Goal: Task Accomplishment & Management: Manage account settings

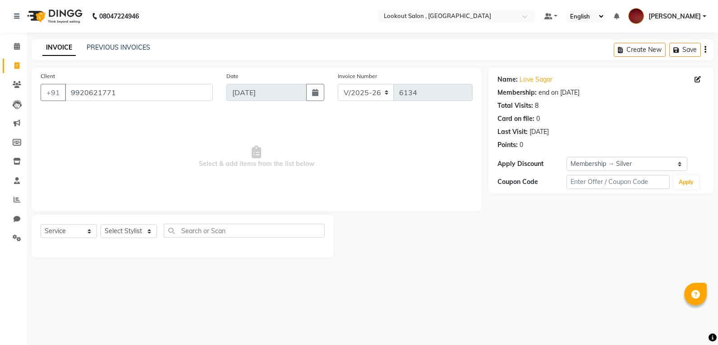
select select "151"
select select "service"
select select "1: Object"
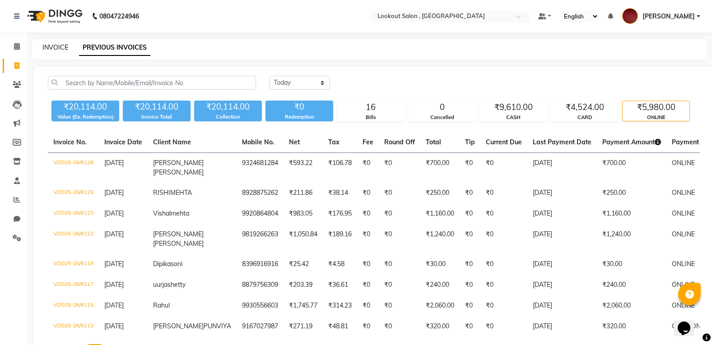
click at [60, 48] on link "INVOICE" at bounding box center [55, 47] width 26 height 8
select select "service"
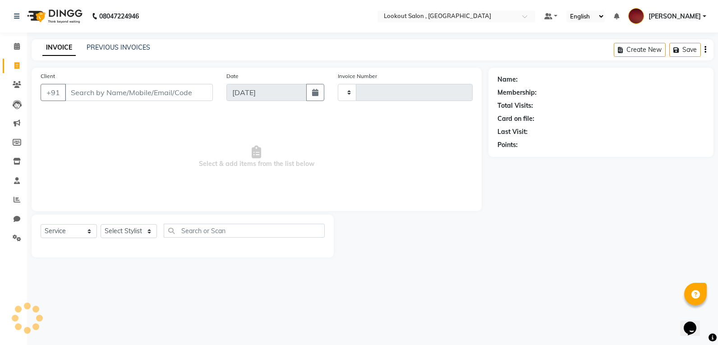
type input "6136"
select select "151"
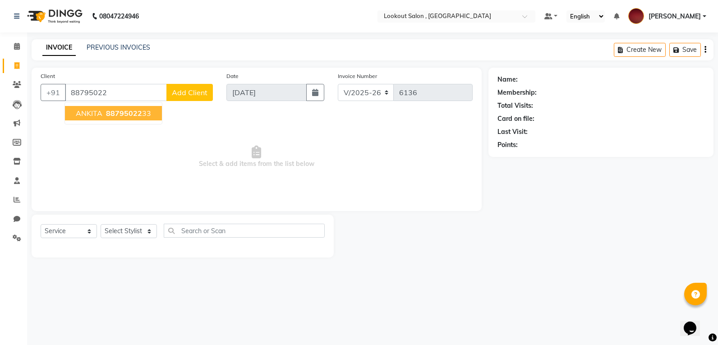
drag, startPoint x: 126, startPoint y: 107, endPoint x: 118, endPoint y: 103, distance: 9.5
click at [125, 107] on button "ANKITA 88795022 33" at bounding box center [113, 113] width 97 height 14
type input "8879502233"
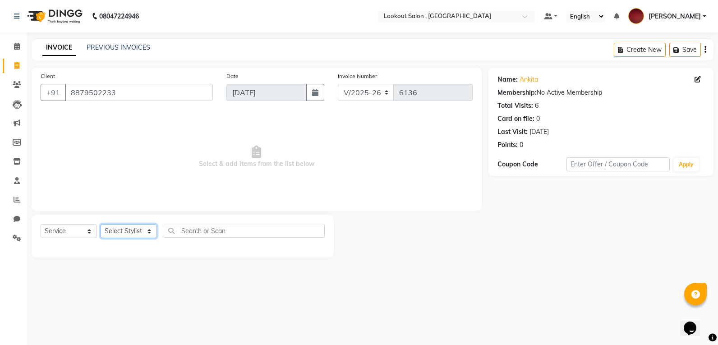
click at [112, 230] on select "Select Stylist Alizah Bangi ARMAN KASSAR jishan shekh KRISHNA SHAH kuldeep NAND…" at bounding box center [129, 231] width 56 height 14
select select "7174"
click at [101, 224] on select "Select Stylist Alizah Bangi ARMAN KASSAR jishan shekh KRISHNA SHAH kuldeep NAND…" at bounding box center [129, 231] width 56 height 14
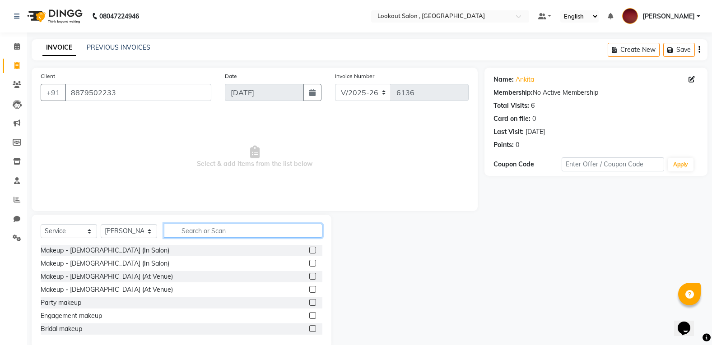
click at [214, 232] on input "text" at bounding box center [243, 231] width 158 height 14
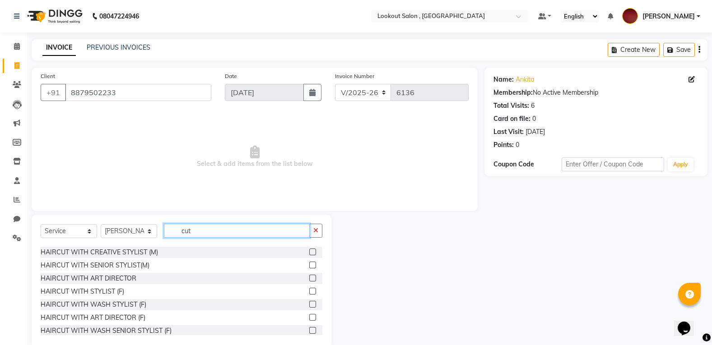
scroll to position [45, 0]
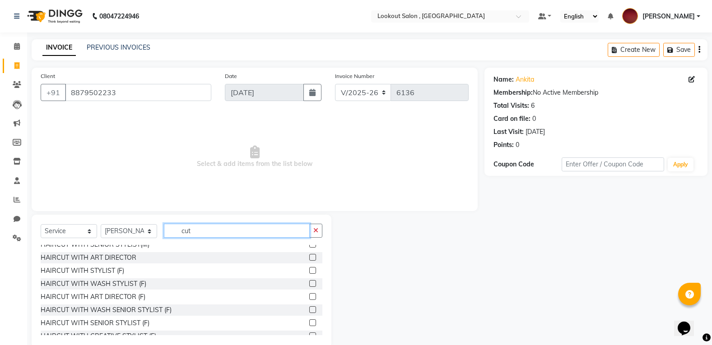
type input "cut"
click at [309, 286] on label at bounding box center [312, 283] width 7 height 7
click at [309, 286] on input "checkbox" at bounding box center [312, 284] width 6 height 6
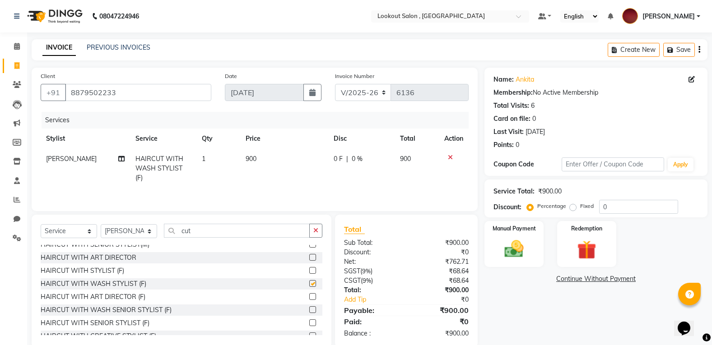
checkbox input "false"
click at [243, 168] on td "900" at bounding box center [284, 168] width 88 height 39
select select "7174"
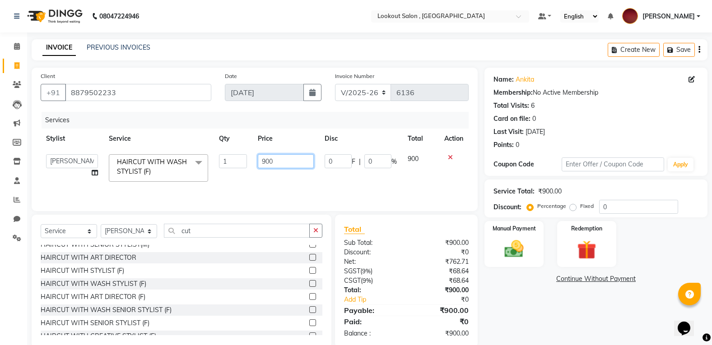
click at [264, 164] on input "900" at bounding box center [286, 161] width 56 height 14
click at [259, 164] on input "900" at bounding box center [286, 161] width 56 height 14
type input "1000"
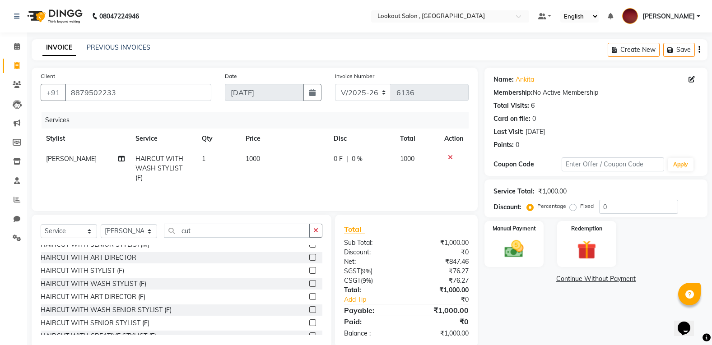
click at [284, 194] on div "Services Stylist Service Qty Price Disc Total Action jishan shekh HAIRCUT WITH …" at bounding box center [255, 157] width 428 height 90
click at [497, 245] on div "Manual Payment" at bounding box center [513, 244] width 61 height 48
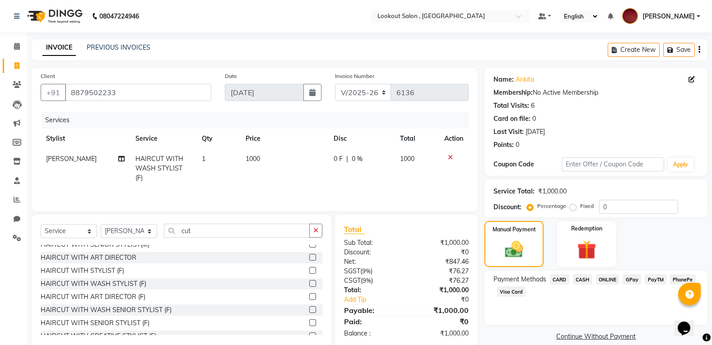
click at [579, 279] on span "CASH" at bounding box center [582, 279] width 19 height 10
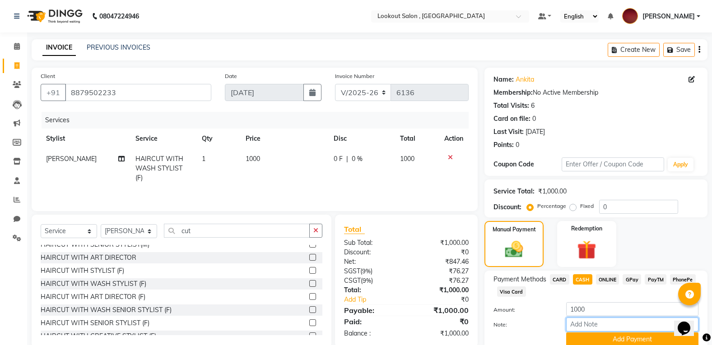
click at [578, 329] on input "Note:" at bounding box center [632, 325] width 132 height 14
click at [579, 333] on button "Add Payment" at bounding box center [632, 340] width 132 height 14
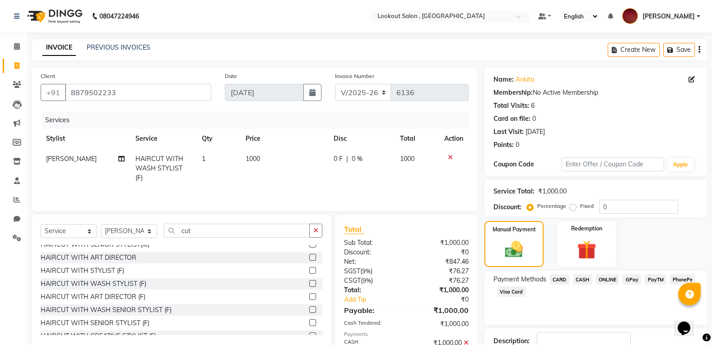
scroll to position [63, 0]
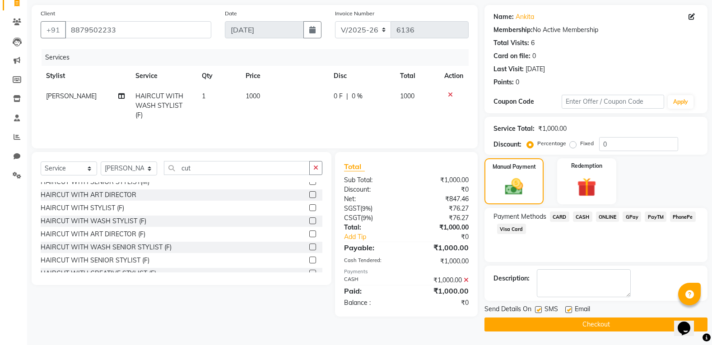
click at [577, 328] on button "Checkout" at bounding box center [595, 325] width 223 height 14
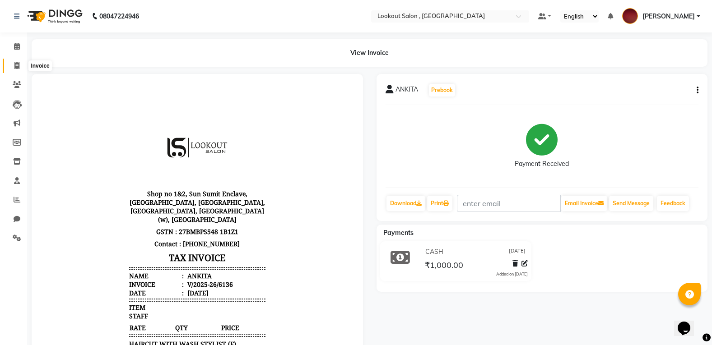
click at [18, 65] on icon at bounding box center [16, 65] width 5 height 7
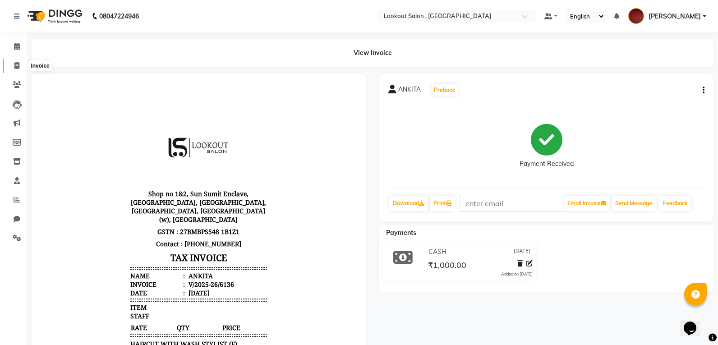
select select "151"
select select "service"
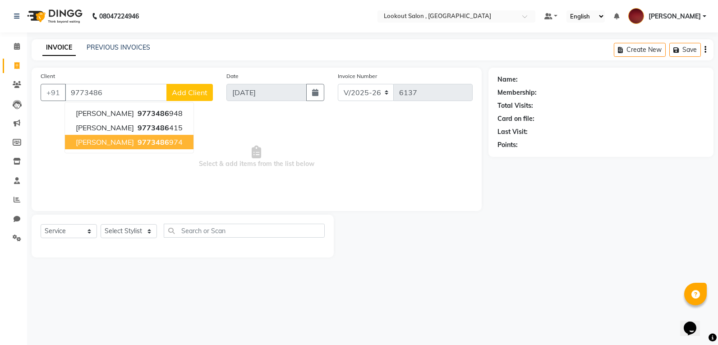
click at [149, 145] on span "9773486" at bounding box center [154, 142] width 32 height 9
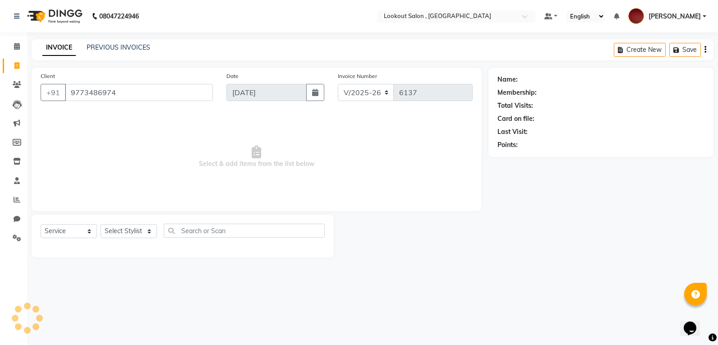
type input "9773486974"
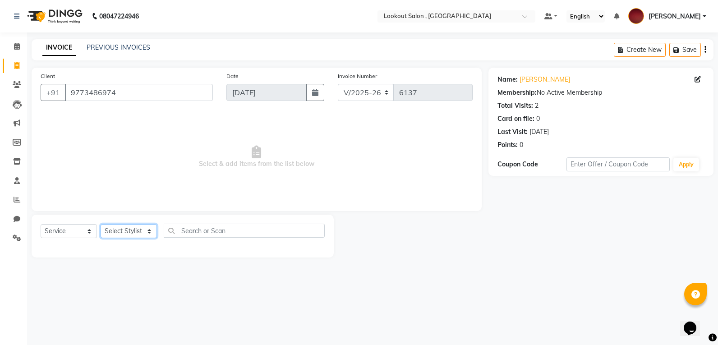
click at [125, 229] on select "Select Stylist [PERSON_NAME] [PERSON_NAME] [PERSON_NAME] [PERSON_NAME] kuldeep …" at bounding box center [129, 231] width 56 height 14
select select "88368"
click at [101, 224] on select "Select Stylist [PERSON_NAME] [PERSON_NAME] [PERSON_NAME] [PERSON_NAME] kuldeep …" at bounding box center [129, 231] width 56 height 14
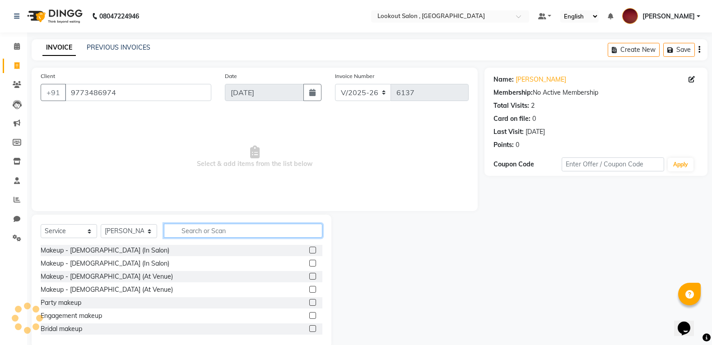
click at [195, 235] on input "text" at bounding box center [243, 231] width 158 height 14
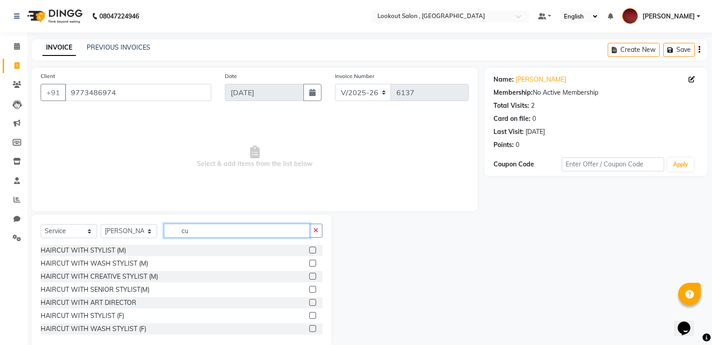
type input "cu"
click at [309, 253] on label at bounding box center [312, 250] width 7 height 7
click at [309, 253] on input "checkbox" at bounding box center [312, 251] width 6 height 6
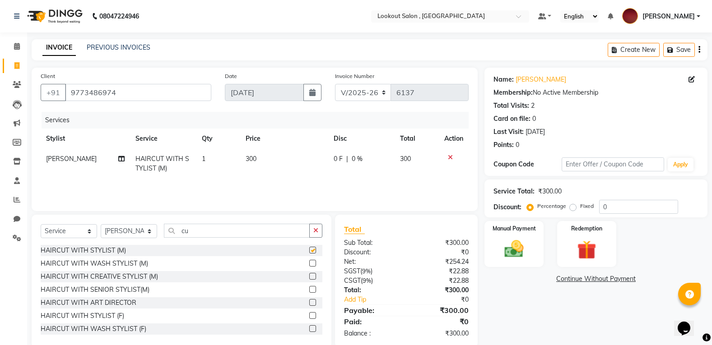
checkbox input "false"
drag, startPoint x: 71, startPoint y: 227, endPoint x: 69, endPoint y: 231, distance: 4.9
click at [71, 227] on select "Select Service Product Membership Package Voucher Prepaid Gift Card" at bounding box center [69, 231] width 56 height 14
select select "membership"
click at [41, 224] on select "Select Service Product Membership Package Voucher Prepaid Gift Card" at bounding box center [69, 231] width 56 height 14
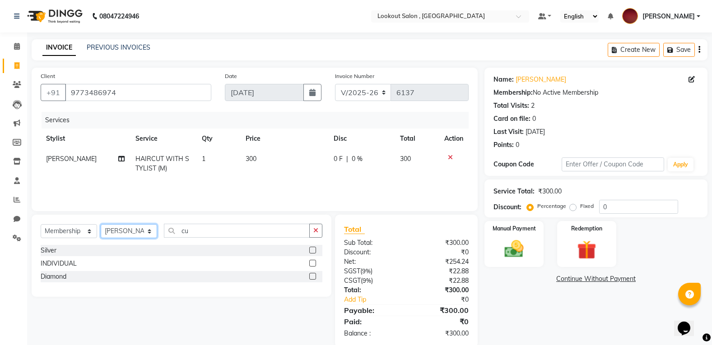
click at [107, 231] on select "Select Stylist [PERSON_NAME] [PERSON_NAME] [PERSON_NAME] [PERSON_NAME] kuldeep …" at bounding box center [129, 231] width 56 height 14
select select "7177"
click at [101, 224] on select "Select Stylist [PERSON_NAME] [PERSON_NAME] [PERSON_NAME] [PERSON_NAME] kuldeep …" at bounding box center [129, 231] width 56 height 14
click at [313, 248] on label at bounding box center [312, 250] width 7 height 7
click at [313, 248] on input "checkbox" at bounding box center [312, 251] width 6 height 6
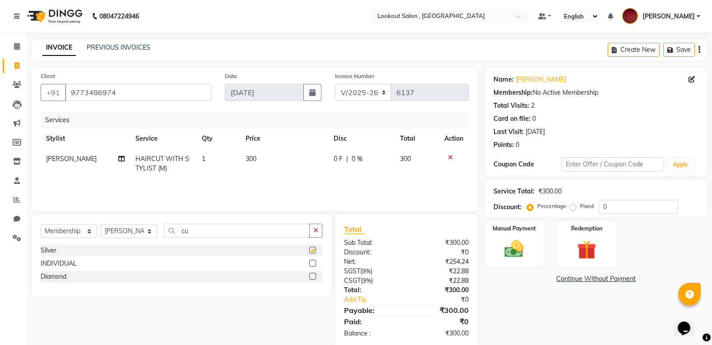
select select "select"
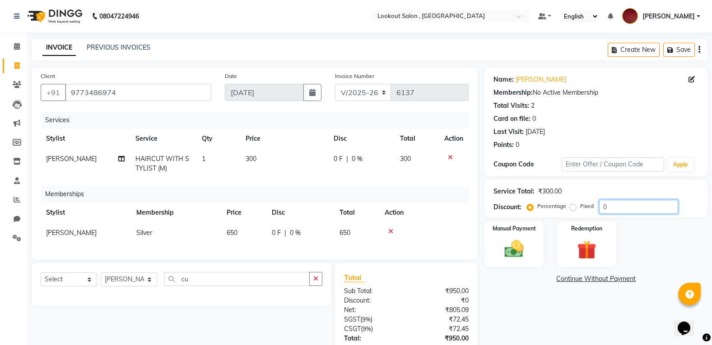
click at [605, 211] on input "0" at bounding box center [638, 207] width 79 height 14
click at [509, 250] on img at bounding box center [514, 249] width 32 height 23
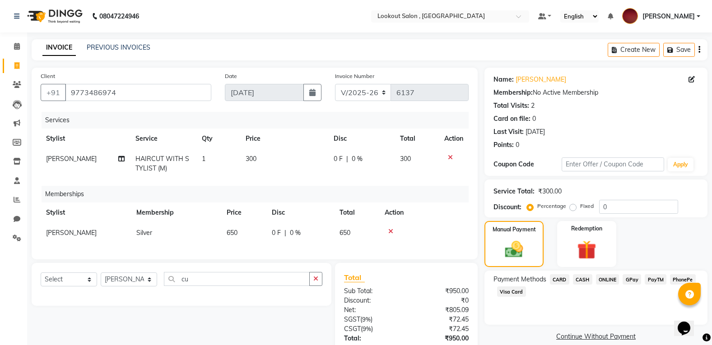
click at [601, 284] on span "ONLINE" at bounding box center [607, 279] width 23 height 10
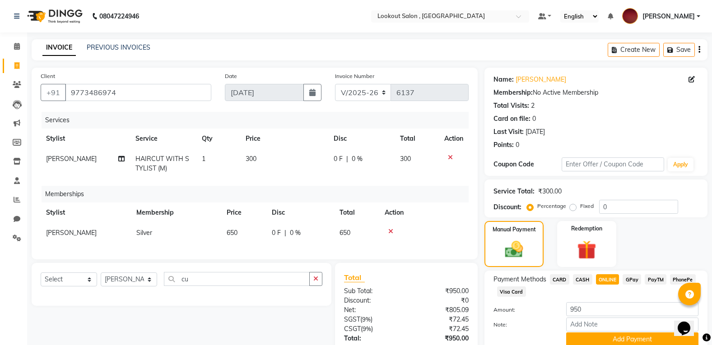
scroll to position [71, 0]
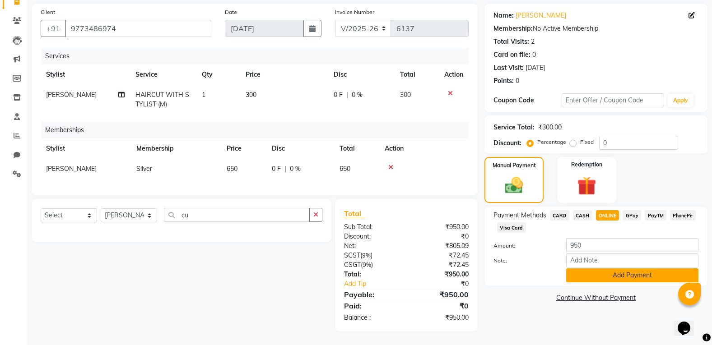
click at [601, 275] on button "Add Payment" at bounding box center [632, 275] width 132 height 14
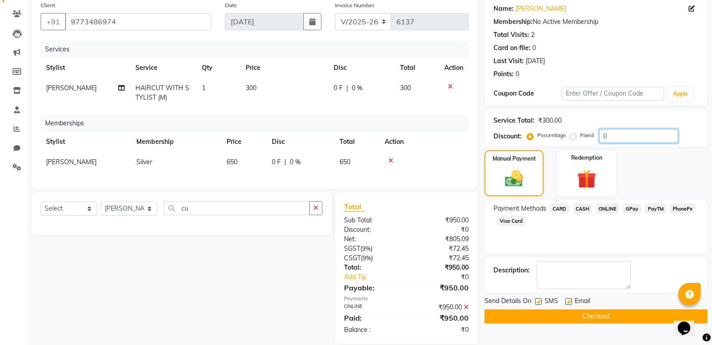
click at [607, 133] on input "0" at bounding box center [638, 136] width 79 height 14
click at [600, 139] on input "0" at bounding box center [638, 136] width 79 height 14
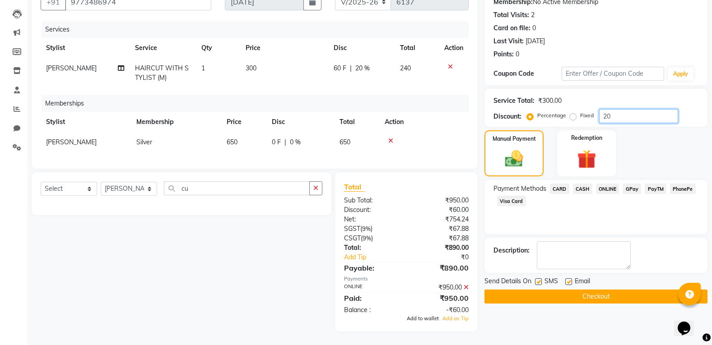
type input "20"
click at [426, 317] on span "Add to wallet" at bounding box center [423, 318] width 32 height 6
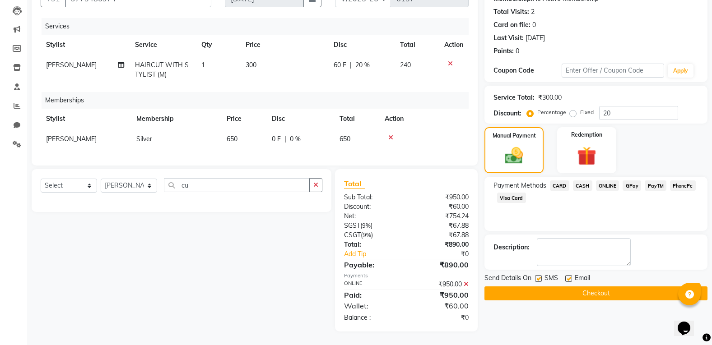
click at [578, 287] on button "Checkout" at bounding box center [595, 294] width 223 height 14
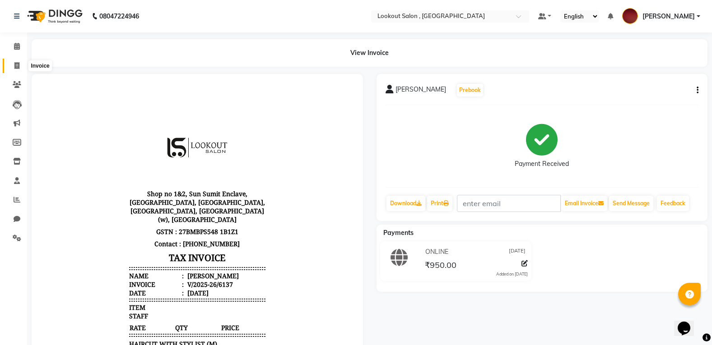
click at [23, 62] on span at bounding box center [17, 66] width 16 height 10
select select "service"
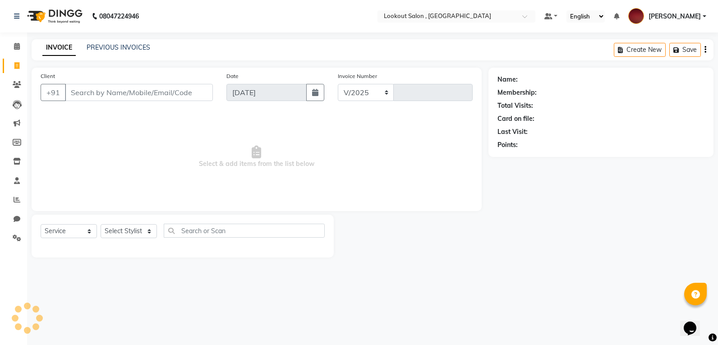
select select "151"
type input "6138"
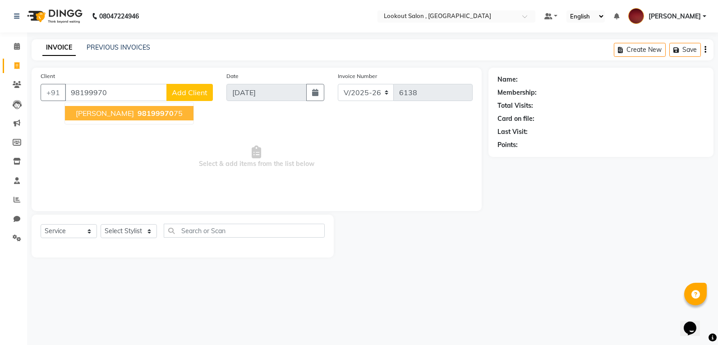
click at [102, 109] on span "LEENA GANDHI" at bounding box center [105, 113] width 58 height 9
type input "9819997075"
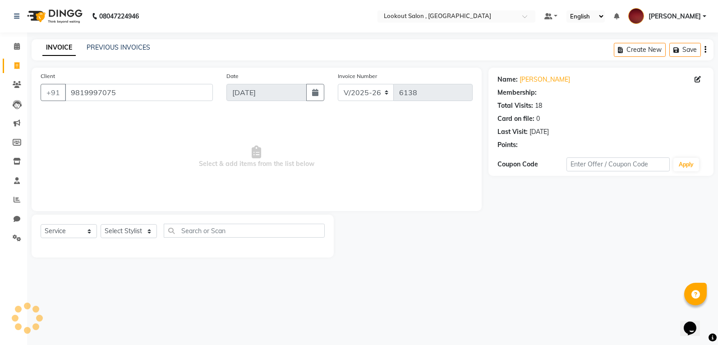
select select "1: Object"
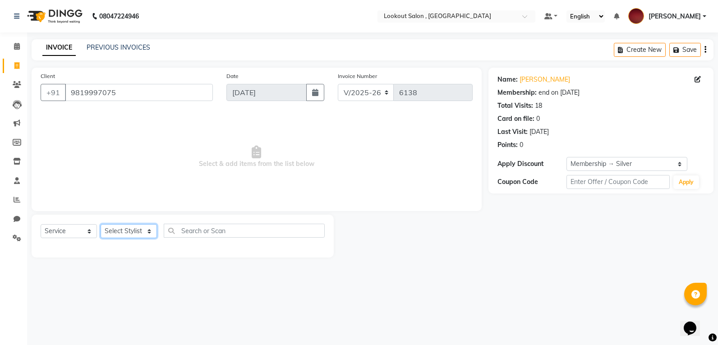
click at [124, 228] on select "Select Stylist [PERSON_NAME] [PERSON_NAME] [PERSON_NAME] [PERSON_NAME] kuldeep …" at bounding box center [129, 231] width 56 height 14
select select "11497"
click at [101, 224] on select "Select Stylist [PERSON_NAME] [PERSON_NAME] [PERSON_NAME] [PERSON_NAME] kuldeep …" at bounding box center [129, 231] width 56 height 14
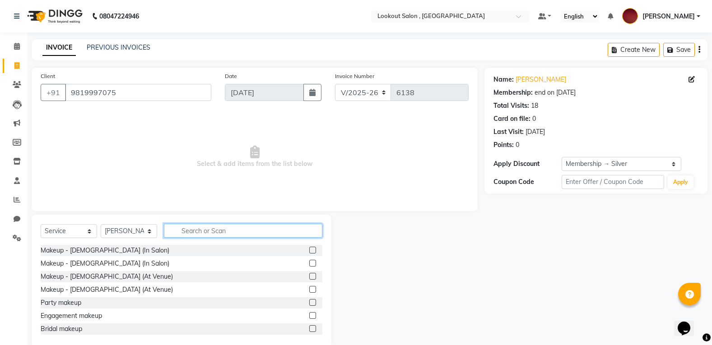
click at [190, 234] on input "text" at bounding box center [243, 231] width 158 height 14
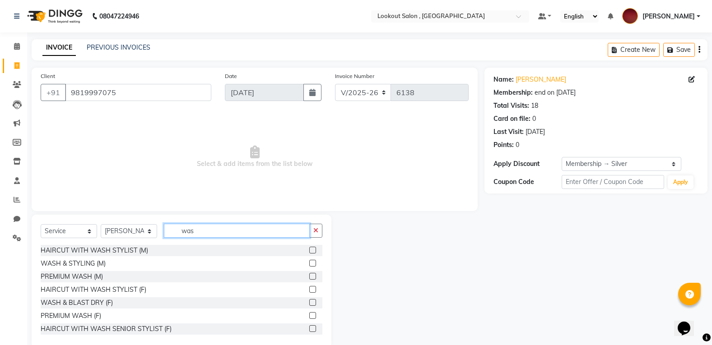
type input "was"
click at [309, 300] on label at bounding box center [312, 302] width 7 height 7
click at [309, 300] on input "checkbox" at bounding box center [312, 303] width 6 height 6
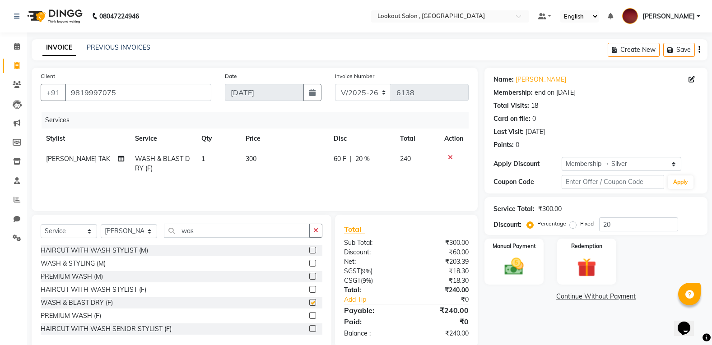
checkbox input "false"
click at [115, 231] on select "Select Stylist [PERSON_NAME] [PERSON_NAME] [PERSON_NAME] [PERSON_NAME] kuldeep …" at bounding box center [129, 231] width 56 height 14
select select "4387"
click at [101, 224] on select "Select Stylist [PERSON_NAME] [PERSON_NAME] [PERSON_NAME] [PERSON_NAME] kuldeep …" at bounding box center [129, 231] width 56 height 14
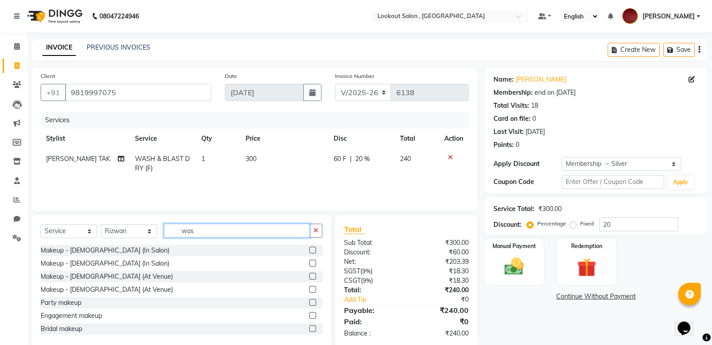
click at [197, 227] on input "was" at bounding box center [237, 231] width 146 height 14
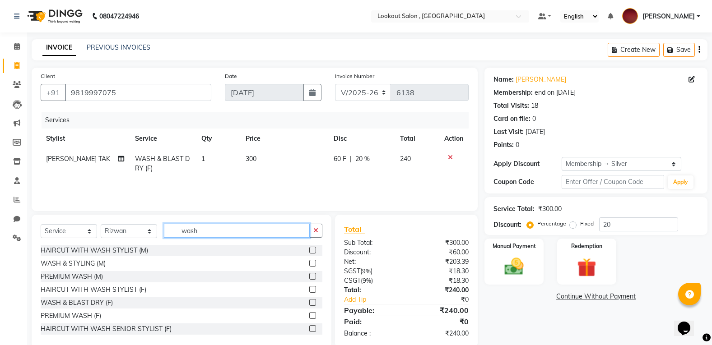
type input "wash"
click at [309, 301] on label at bounding box center [312, 302] width 7 height 7
click at [309, 301] on input "checkbox" at bounding box center [312, 303] width 6 height 6
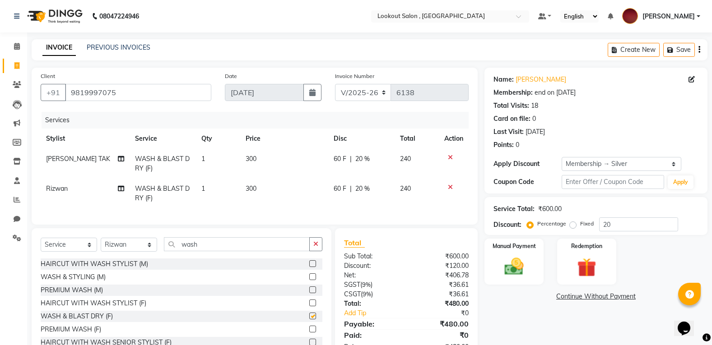
checkbox input "false"
click at [133, 259] on div "Select Service Product Membership Package Voucher Prepaid Gift Card Select Styl…" at bounding box center [182, 247] width 282 height 21
click at [139, 250] on select "Select Stylist [PERSON_NAME] [PERSON_NAME] [PERSON_NAME] [PERSON_NAME] kuldeep …" at bounding box center [129, 245] width 56 height 14
select select "87431"
click at [101, 245] on select "Select Stylist [PERSON_NAME] [PERSON_NAME] [PERSON_NAME] [PERSON_NAME] kuldeep …" at bounding box center [129, 245] width 56 height 14
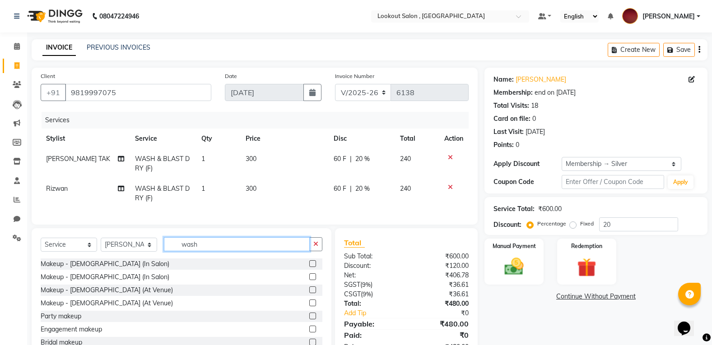
drag, startPoint x: 199, startPoint y: 256, endPoint x: 182, endPoint y: 250, distance: 18.0
click at [182, 250] on input "wash" at bounding box center [237, 244] width 146 height 14
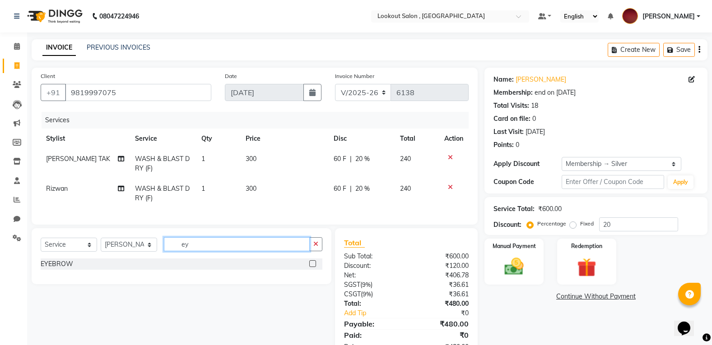
type input "ey"
click at [309, 267] on label at bounding box center [312, 263] width 7 height 7
click at [309, 267] on input "checkbox" at bounding box center [312, 264] width 6 height 6
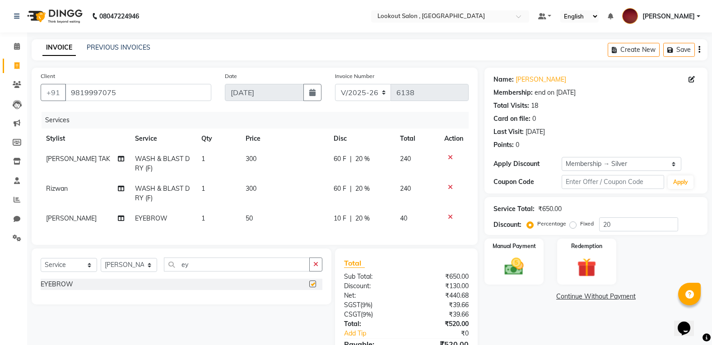
checkbox input "false"
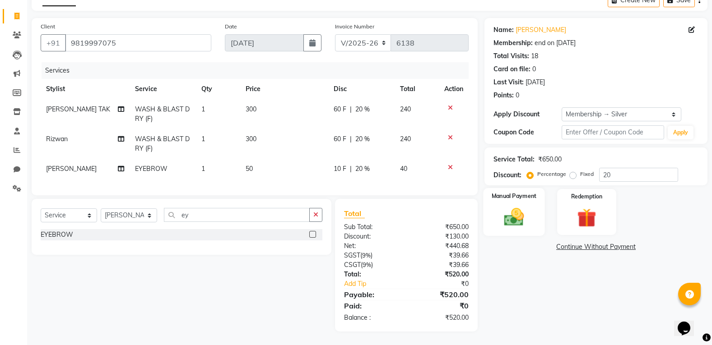
scroll to position [56, 0]
click at [516, 206] on img at bounding box center [514, 217] width 32 height 23
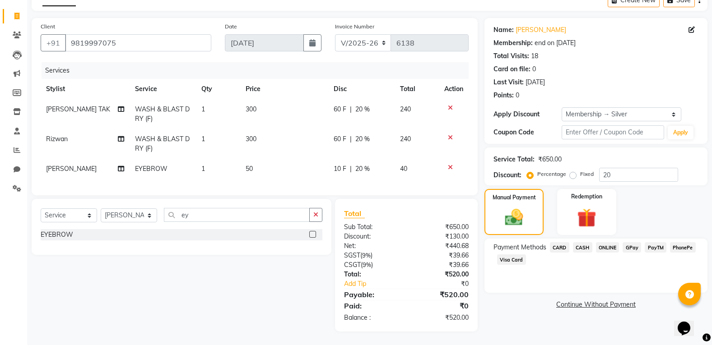
click at [584, 242] on span "CASH" at bounding box center [582, 247] width 19 height 10
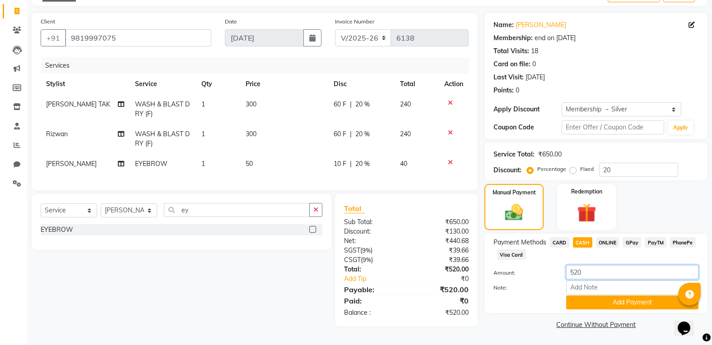
drag, startPoint x: 579, startPoint y: 272, endPoint x: 573, endPoint y: 272, distance: 6.3
click at [573, 272] on input "520" at bounding box center [632, 272] width 132 height 14
type input "500"
click at [579, 300] on button "Add Payment" at bounding box center [632, 303] width 132 height 14
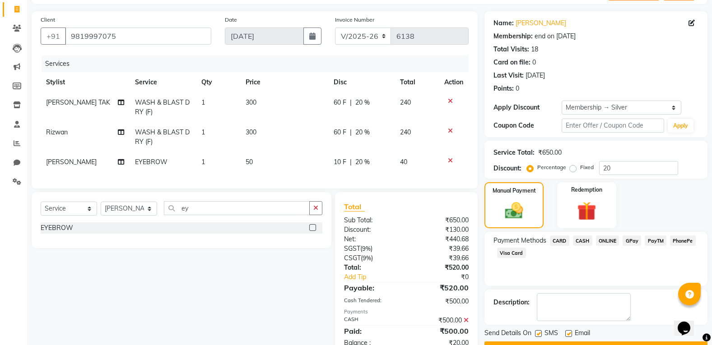
click at [603, 241] on span "ONLINE" at bounding box center [607, 241] width 23 height 10
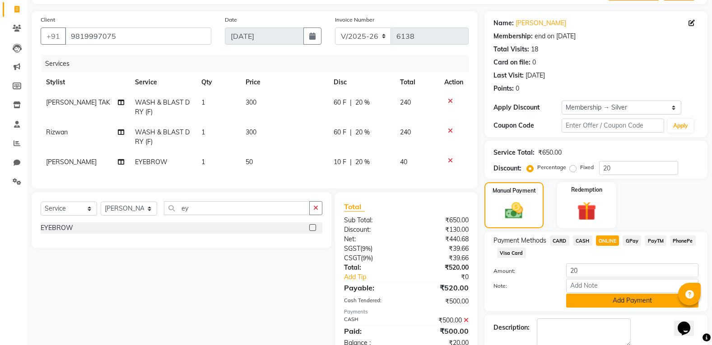
click at [607, 305] on button "Add Payment" at bounding box center [632, 301] width 132 height 14
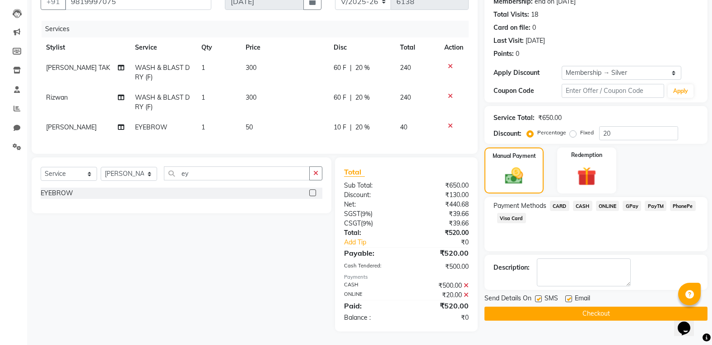
scroll to position [98, 0]
click at [589, 312] on button "Checkout" at bounding box center [595, 314] width 223 height 14
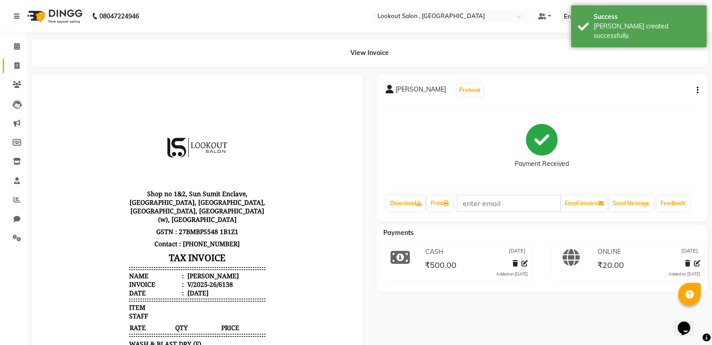
click at [11, 71] on link "Invoice" at bounding box center [14, 66] width 22 height 15
select select "service"
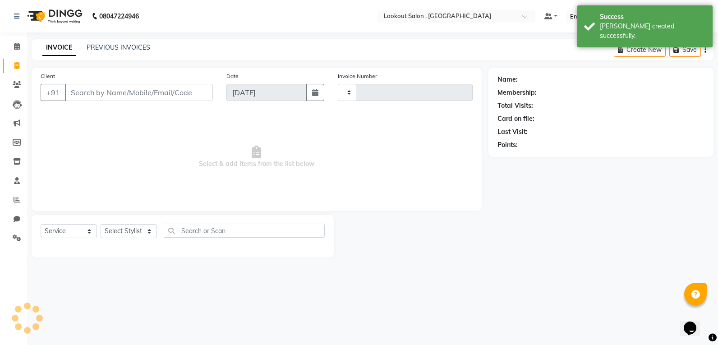
type input "6139"
select select "151"
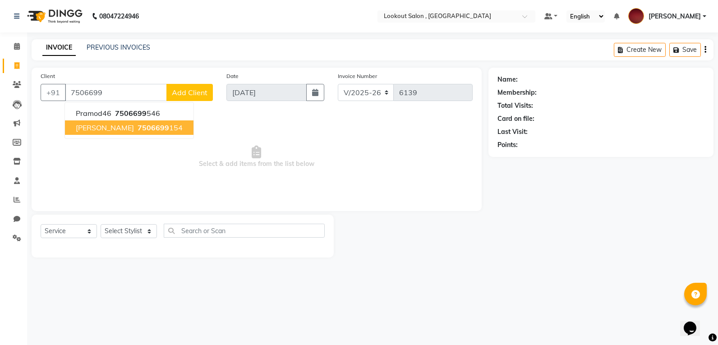
click at [103, 124] on span "SAGAR RAMANI" at bounding box center [105, 127] width 58 height 9
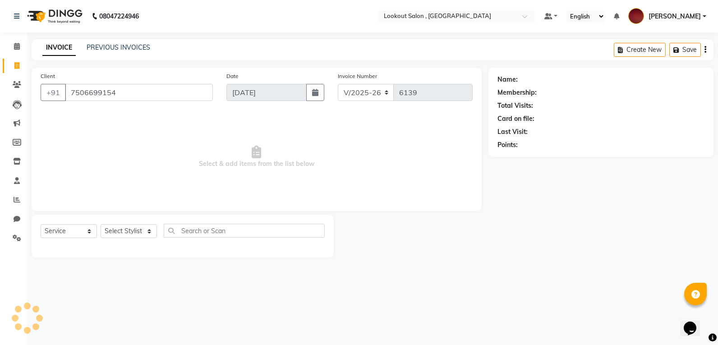
type input "7506699154"
select select "1: Object"
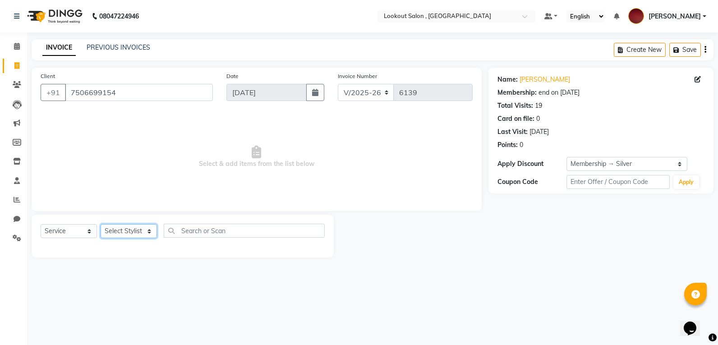
click at [148, 233] on select "Select Stylist [PERSON_NAME] [PERSON_NAME] [PERSON_NAME] [PERSON_NAME] kuldeep …" at bounding box center [129, 231] width 56 height 14
select select "88368"
click at [101, 224] on select "Select Stylist [PERSON_NAME] [PERSON_NAME] [PERSON_NAME] [PERSON_NAME] kuldeep …" at bounding box center [129, 231] width 56 height 14
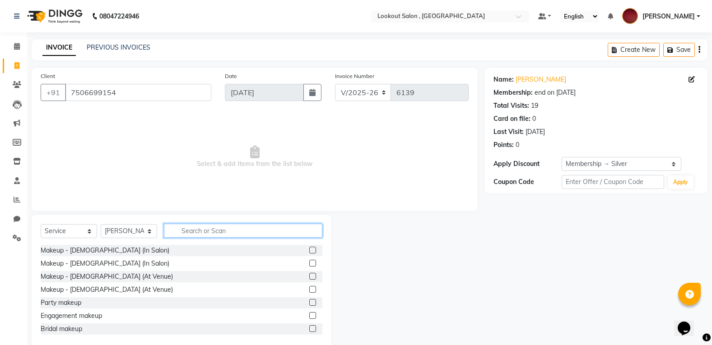
click at [211, 227] on input "text" at bounding box center [243, 231] width 158 height 14
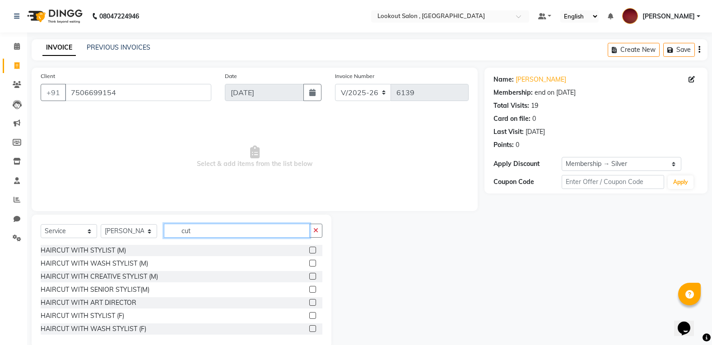
type input "cut"
click at [309, 253] on label at bounding box center [312, 250] width 7 height 7
click at [309, 253] on input "checkbox" at bounding box center [312, 251] width 6 height 6
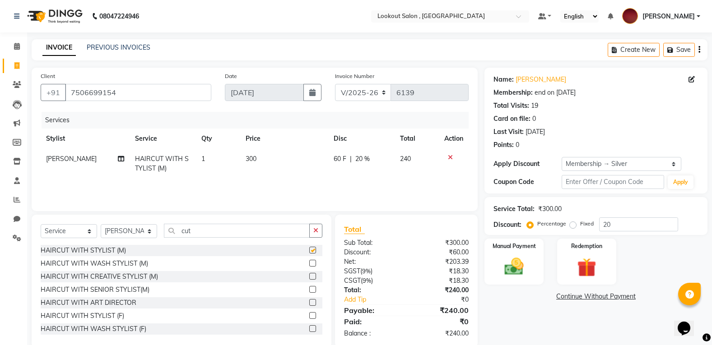
checkbox input "false"
drag, startPoint x: 214, startPoint y: 233, endPoint x: 175, endPoint y: 227, distance: 39.8
click at [175, 227] on input "cut" at bounding box center [237, 231] width 146 height 14
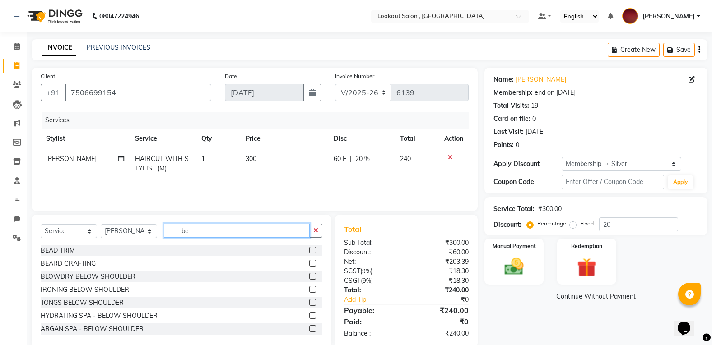
type input "be"
click at [300, 262] on div "BEARD CRAFTING" at bounding box center [182, 263] width 282 height 11
click at [301, 262] on div "BEARD CRAFTING" at bounding box center [182, 263] width 282 height 11
click at [309, 263] on label at bounding box center [312, 263] width 7 height 7
click at [309, 263] on input "checkbox" at bounding box center [312, 264] width 6 height 6
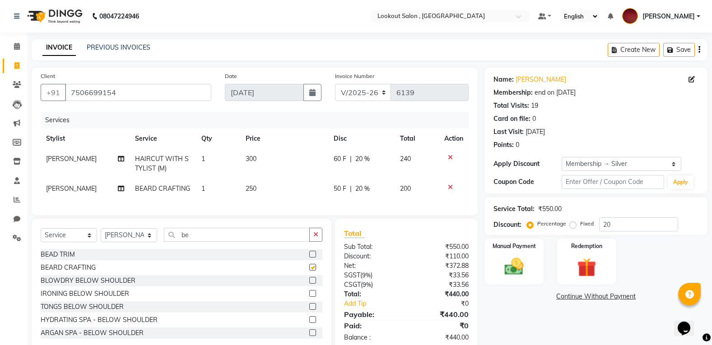
scroll to position [27, 0]
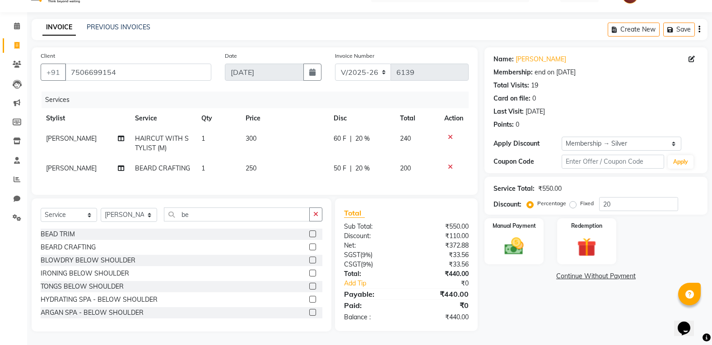
checkbox input "false"
click at [505, 235] on img at bounding box center [514, 246] width 32 height 23
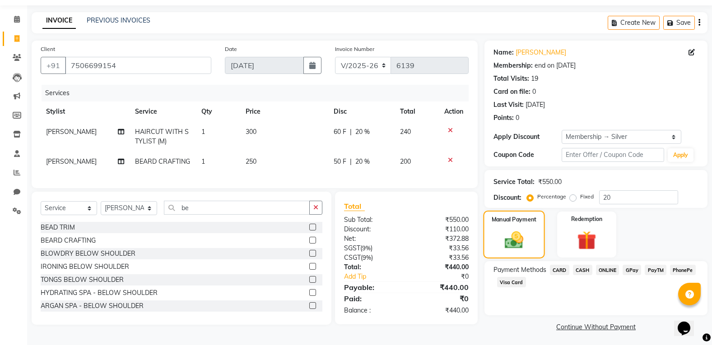
scroll to position [29, 0]
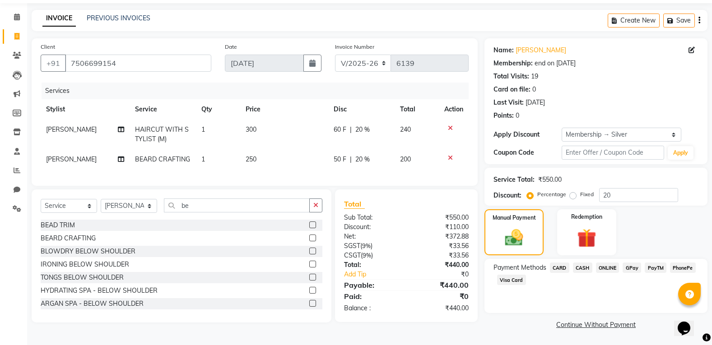
click at [580, 268] on span "CASH" at bounding box center [582, 268] width 19 height 10
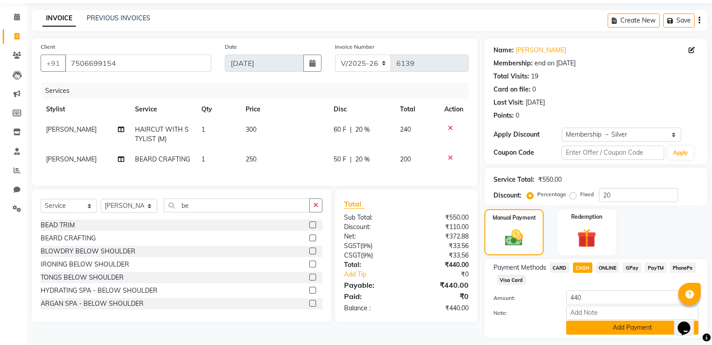
click at [594, 332] on button "Add Payment" at bounding box center [632, 328] width 132 height 14
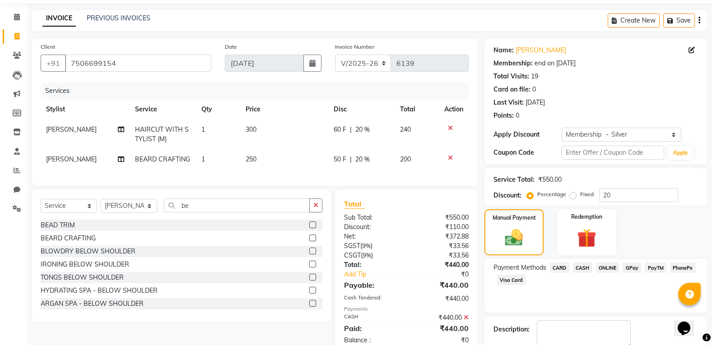
scroll to position [80, 0]
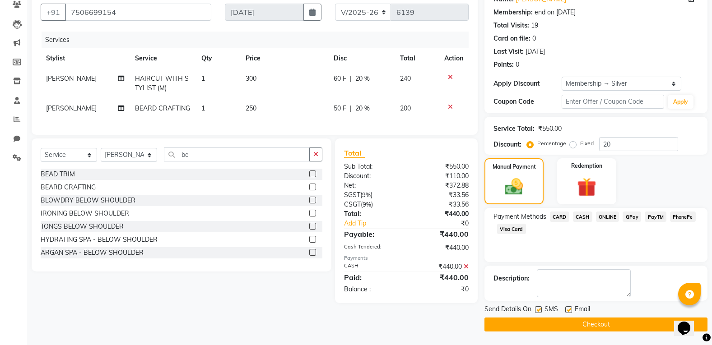
click at [590, 322] on button "Checkout" at bounding box center [595, 325] width 223 height 14
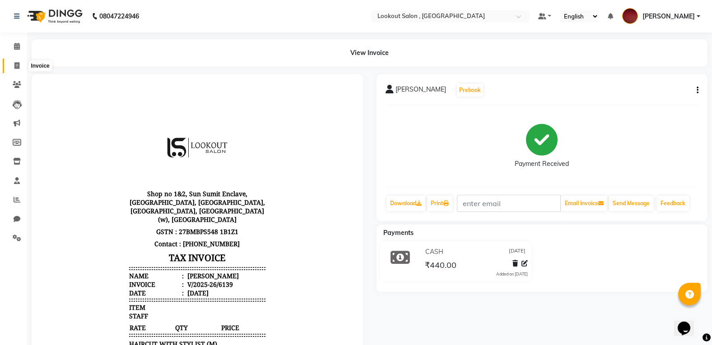
click at [15, 61] on span at bounding box center [17, 66] width 16 height 10
select select "service"
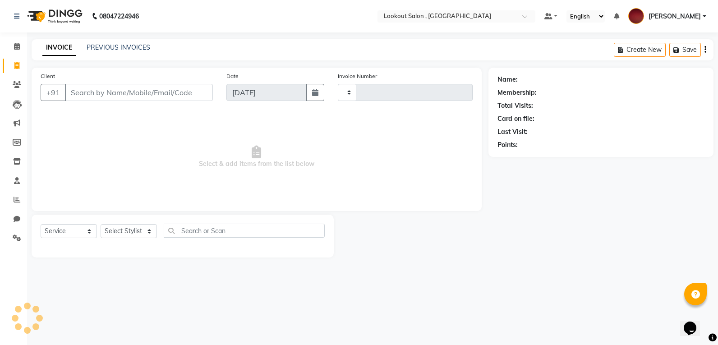
type input "6140"
select select "151"
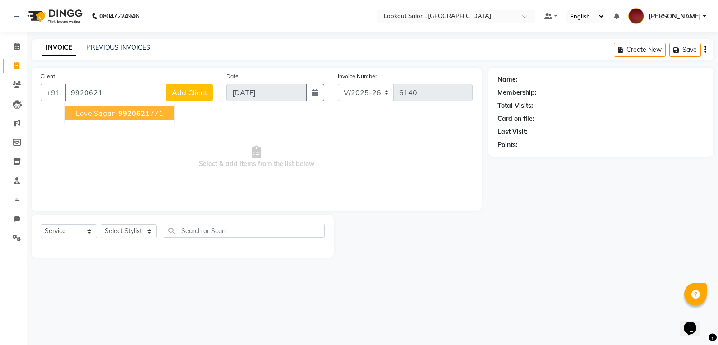
click at [127, 113] on span "9920621" at bounding box center [134, 113] width 32 height 9
type input "9920621771"
select select "1: Object"
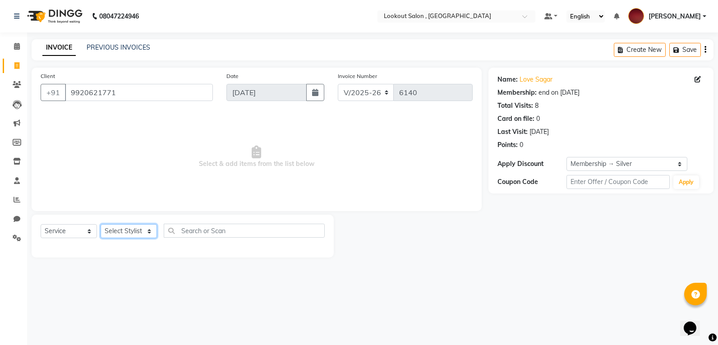
click at [139, 232] on select "Select Stylist [PERSON_NAME] [PERSON_NAME] [PERSON_NAME] [PERSON_NAME] kuldeep …" at bounding box center [129, 231] width 56 height 14
select select "88368"
click at [101, 224] on select "Select Stylist [PERSON_NAME] [PERSON_NAME] [PERSON_NAME] [PERSON_NAME] kuldeep …" at bounding box center [129, 231] width 56 height 14
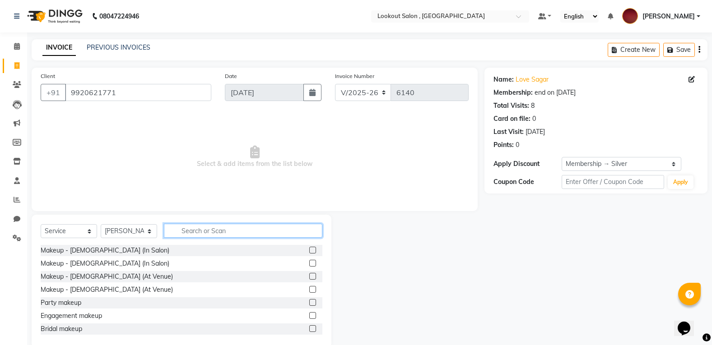
click at [207, 234] on input "text" at bounding box center [243, 231] width 158 height 14
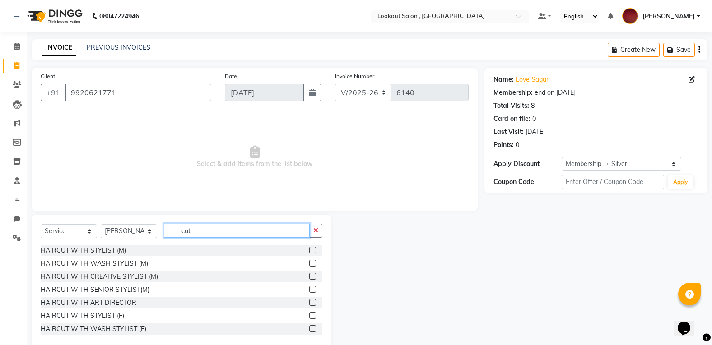
type input "cut"
drag, startPoint x: 308, startPoint y: 250, endPoint x: 297, endPoint y: 245, distance: 11.7
click at [309, 250] on label at bounding box center [312, 250] width 7 height 7
click at [309, 250] on input "checkbox" at bounding box center [312, 251] width 6 height 6
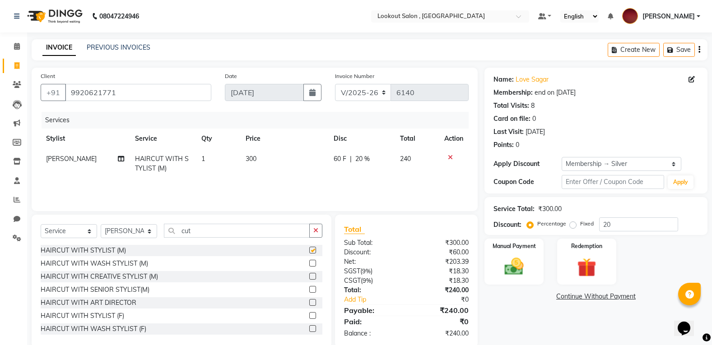
checkbox input "false"
drag, startPoint x: 197, startPoint y: 227, endPoint x: 171, endPoint y: 231, distance: 27.0
click at [171, 231] on input "cut" at bounding box center [237, 231] width 146 height 14
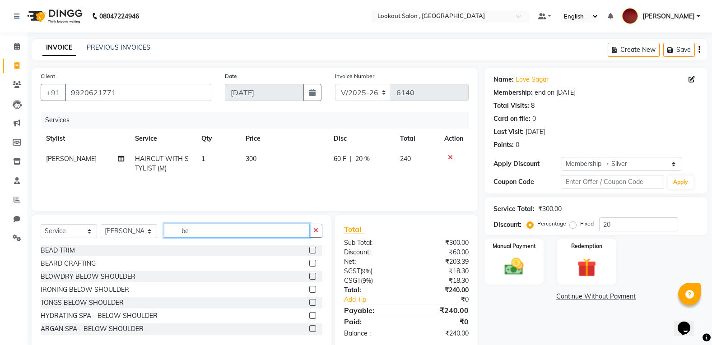
type input "be"
click at [309, 264] on label at bounding box center [312, 263] width 7 height 7
click at [309, 264] on input "checkbox" at bounding box center [312, 264] width 6 height 6
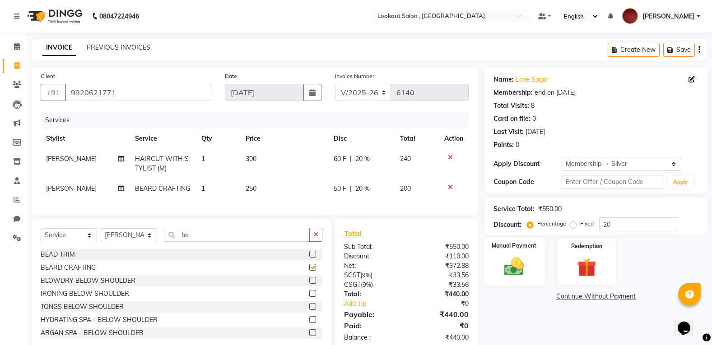
checkbox input "false"
click at [508, 272] on img at bounding box center [514, 266] width 32 height 23
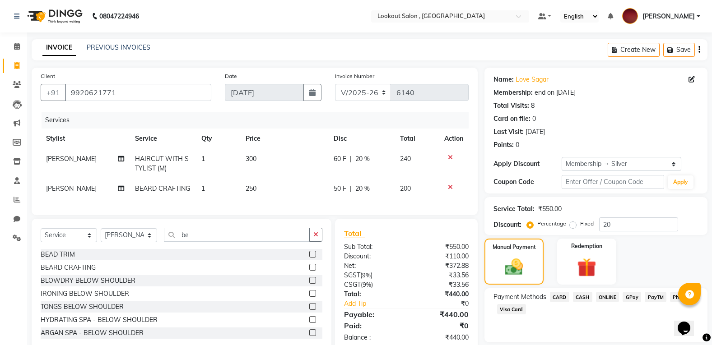
scroll to position [29, 0]
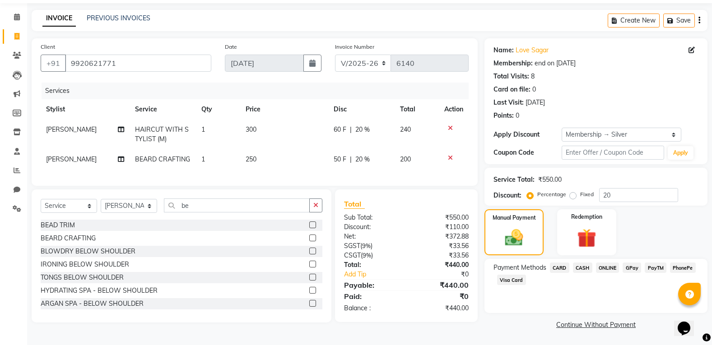
click at [610, 268] on span "ONLINE" at bounding box center [607, 268] width 23 height 10
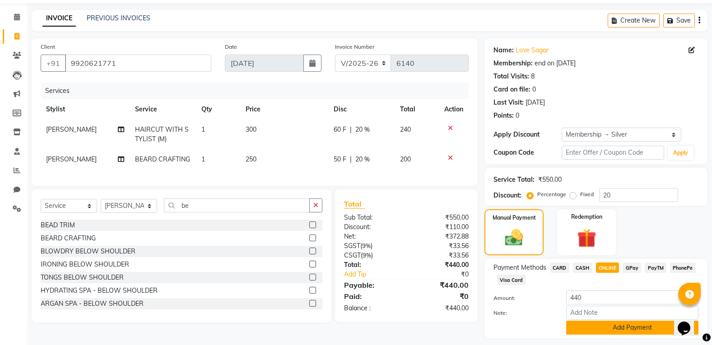
click at [593, 330] on button "Add Payment" at bounding box center [632, 328] width 132 height 14
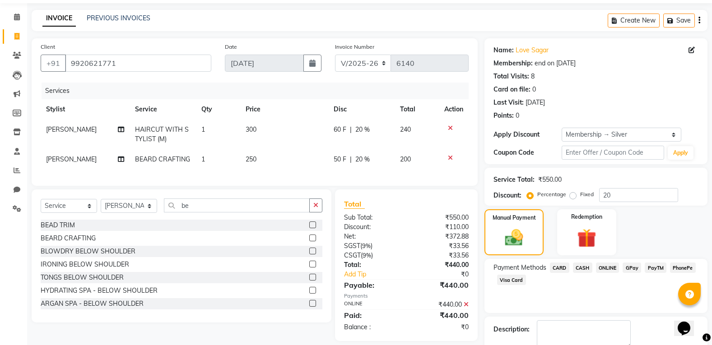
scroll to position [80, 0]
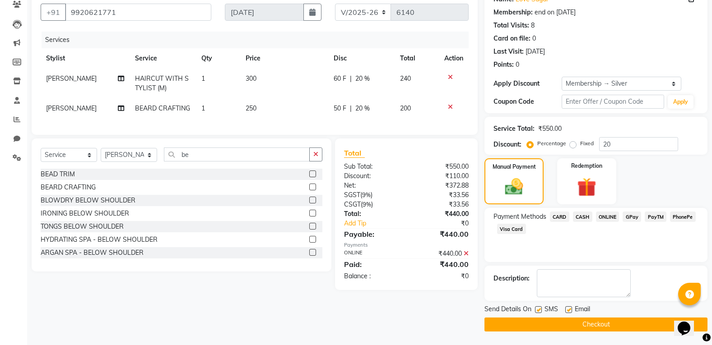
click at [589, 324] on button "Checkout" at bounding box center [595, 325] width 223 height 14
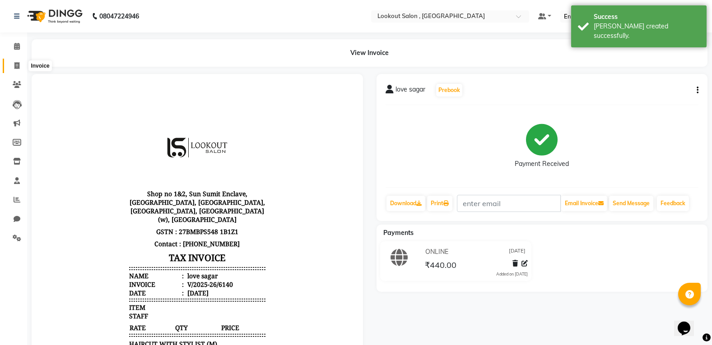
click at [17, 63] on icon at bounding box center [16, 65] width 5 height 7
select select "service"
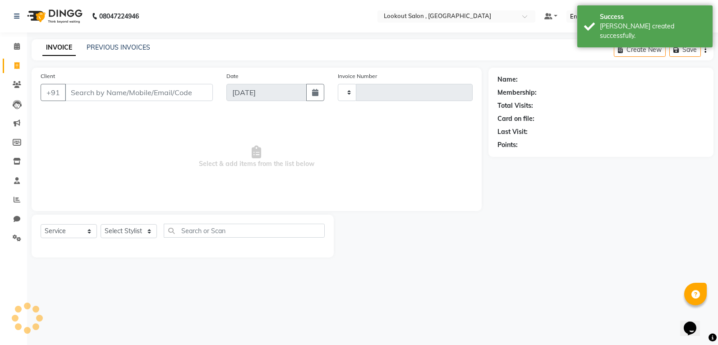
type input "6141"
select select "151"
click at [129, 90] on input "Client" at bounding box center [139, 92] width 148 height 17
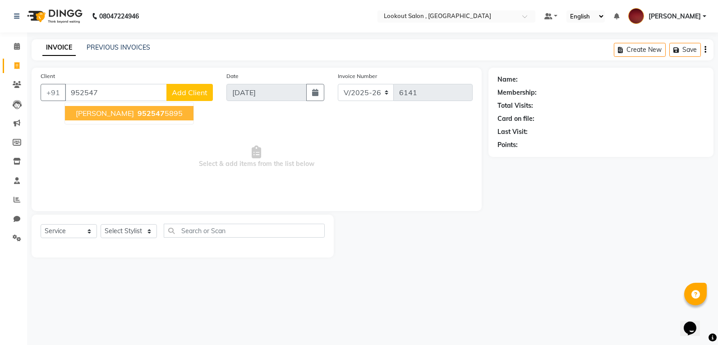
click at [139, 119] on button "shyreyansh aryan 952547 5895" at bounding box center [129, 113] width 129 height 14
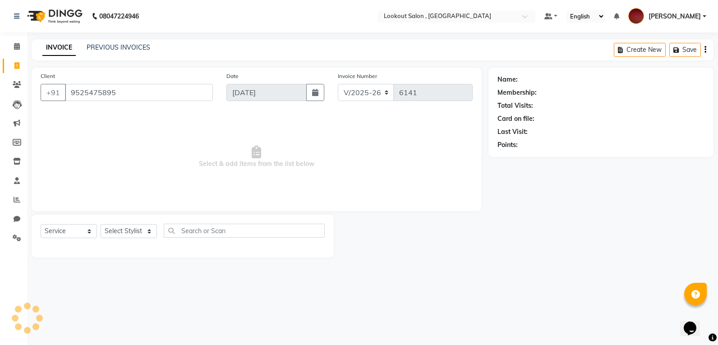
type input "9525475895"
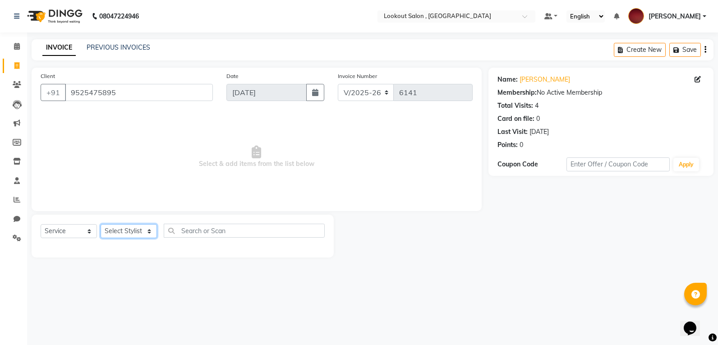
click at [129, 231] on select "Select Stylist [PERSON_NAME] [PERSON_NAME] [PERSON_NAME] [PERSON_NAME] kuldeep …" at bounding box center [129, 231] width 56 height 14
select select "88368"
click at [101, 224] on select "Select Stylist [PERSON_NAME] [PERSON_NAME] [PERSON_NAME] [PERSON_NAME] kuldeep …" at bounding box center [129, 231] width 56 height 14
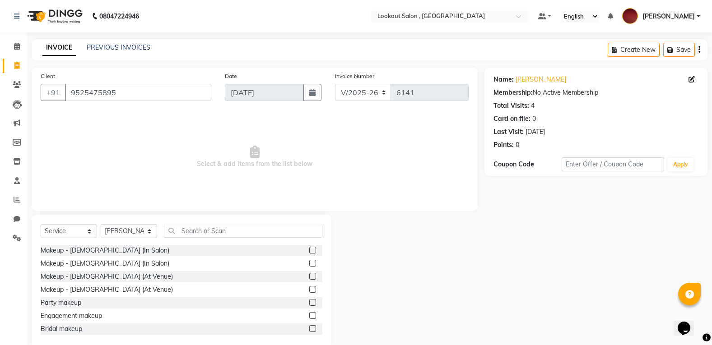
click at [217, 239] on div "Select Service Product Membership Package Voucher Prepaid Gift Card Select Styl…" at bounding box center [182, 234] width 282 height 21
click at [215, 236] on input "text" at bounding box center [243, 231] width 158 height 14
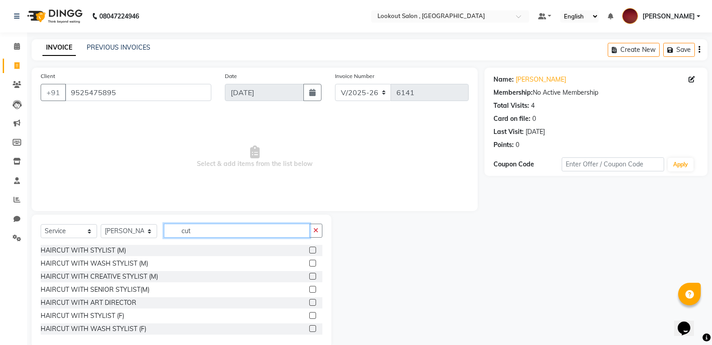
type input "cut"
drag, startPoint x: 309, startPoint y: 245, endPoint x: 304, endPoint y: 248, distance: 5.7
click at [309, 247] on div at bounding box center [315, 250] width 13 height 11
click at [309, 248] on label at bounding box center [312, 250] width 7 height 7
click at [309, 248] on input "checkbox" at bounding box center [312, 251] width 6 height 6
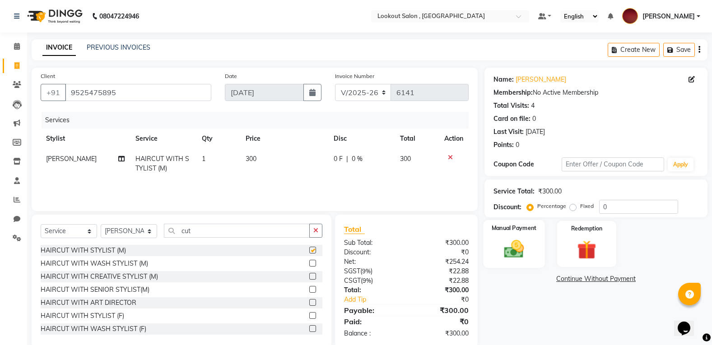
checkbox input "false"
click at [496, 236] on div "Manual Payment" at bounding box center [513, 244] width 61 height 48
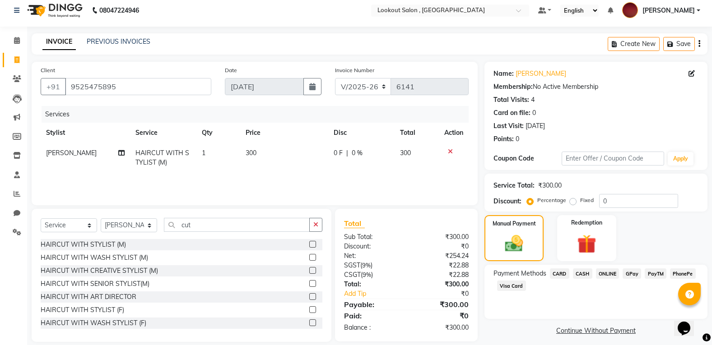
scroll to position [16, 0]
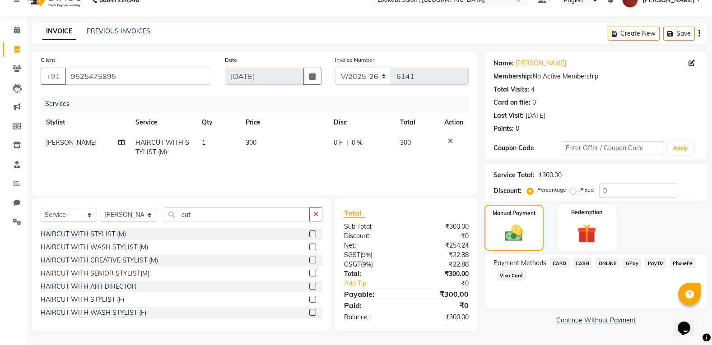
click at [583, 264] on span "CASH" at bounding box center [582, 263] width 19 height 10
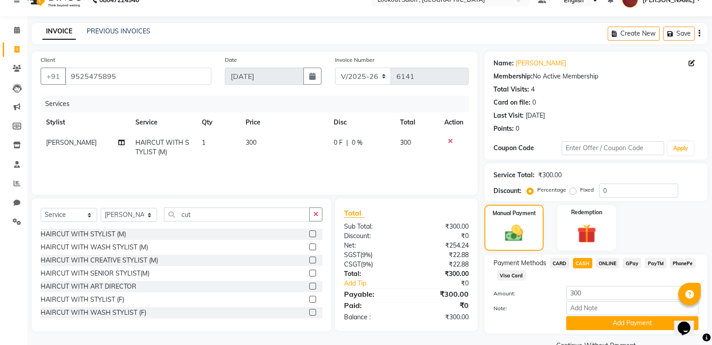
scroll to position [0, 0]
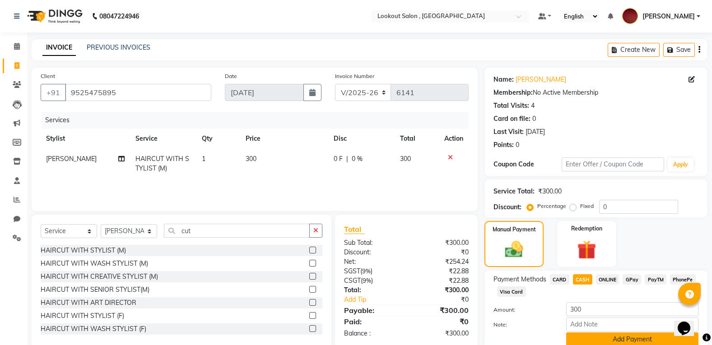
click at [602, 336] on button "Add Payment" at bounding box center [632, 340] width 132 height 14
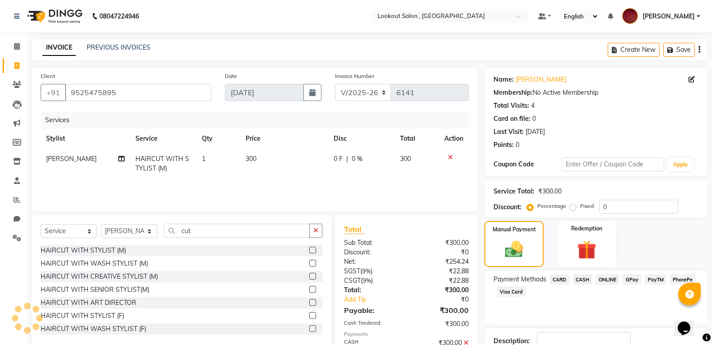
scroll to position [63, 0]
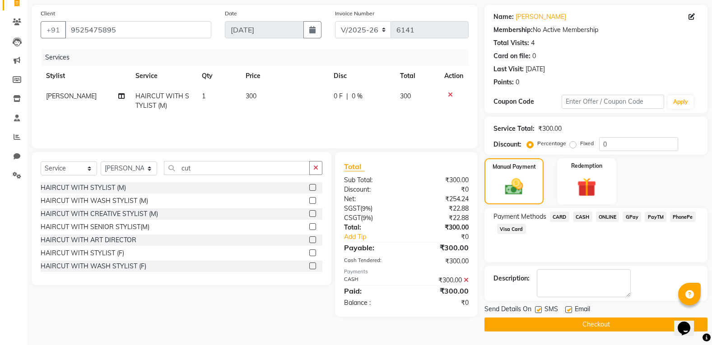
click at [566, 328] on button "Checkout" at bounding box center [595, 325] width 223 height 14
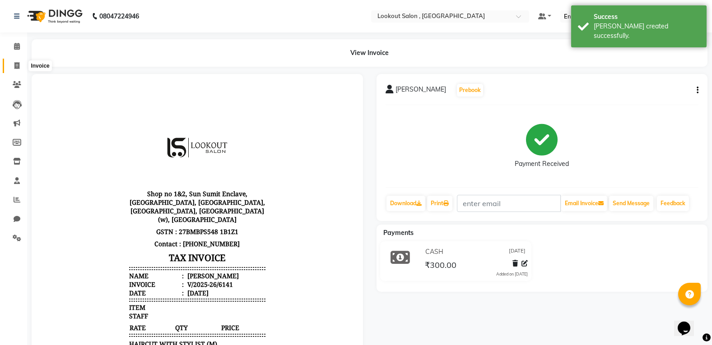
click at [9, 67] on span at bounding box center [17, 66] width 16 height 10
select select "151"
select select "service"
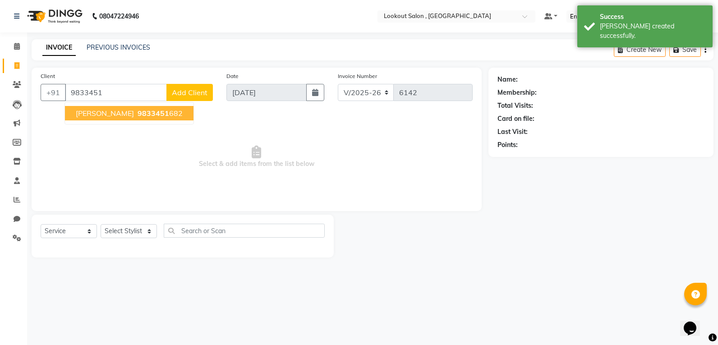
click at [106, 110] on span "Hina Shah" at bounding box center [105, 113] width 58 height 9
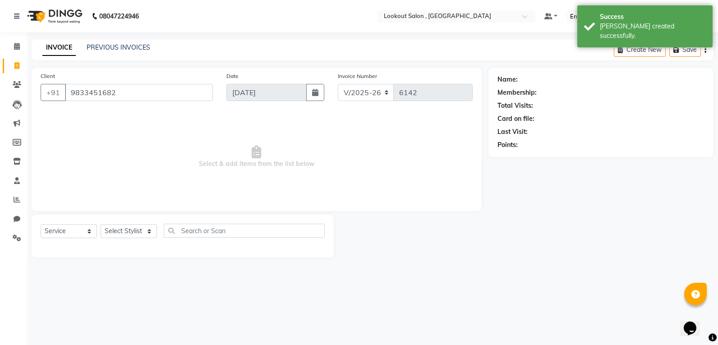
type input "9833451682"
select select "1: Object"
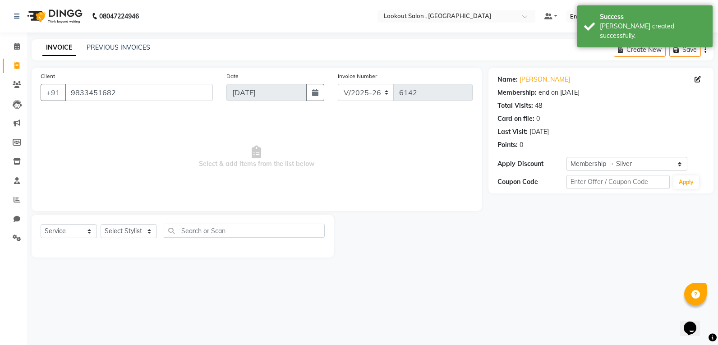
click at [116, 223] on div "Select Service Product Membership Package Voucher Prepaid Gift Card Select Styl…" at bounding box center [183, 236] width 302 height 43
click at [121, 230] on select "Select Stylist [PERSON_NAME] [PERSON_NAME] [PERSON_NAME] [PERSON_NAME] kuldeep …" at bounding box center [129, 231] width 56 height 14
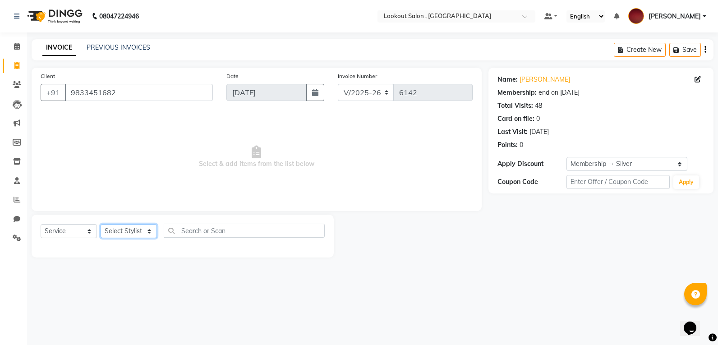
select select "87431"
click at [101, 224] on select "Select Stylist [PERSON_NAME] [PERSON_NAME] [PERSON_NAME] [PERSON_NAME] kuldeep …" at bounding box center [129, 231] width 56 height 14
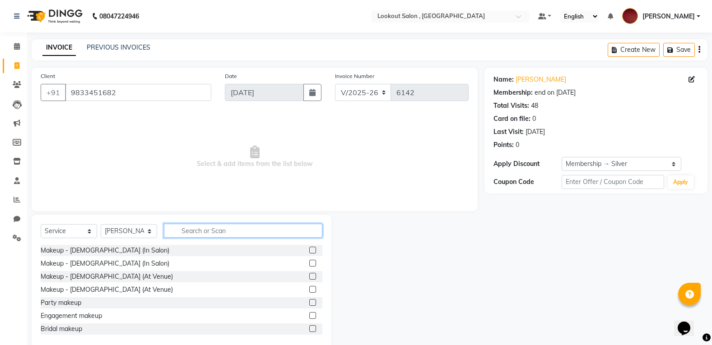
click at [209, 227] on input "text" at bounding box center [243, 231] width 158 height 14
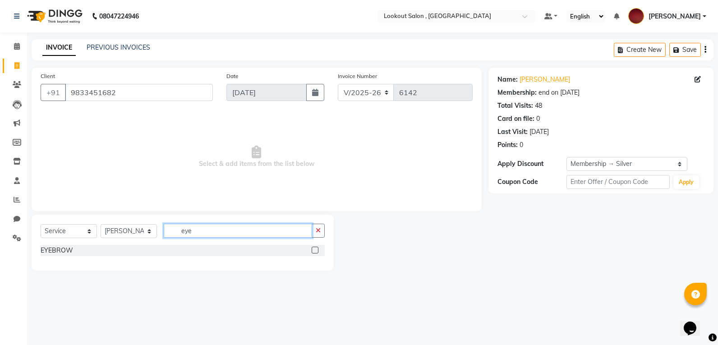
type input "eye"
click at [314, 250] on label at bounding box center [315, 250] width 7 height 7
click at [314, 250] on input "checkbox" at bounding box center [315, 251] width 6 height 6
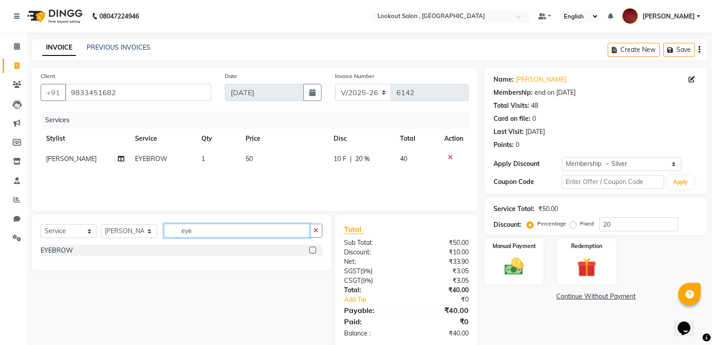
checkbox input "false"
drag, startPoint x: 208, startPoint y: 236, endPoint x: 141, endPoint y: 258, distance: 70.5
click at [141, 258] on div "Select Service Product Membership Package Voucher Prepaid Gift Card Select Styl…" at bounding box center [182, 243] width 300 height 56
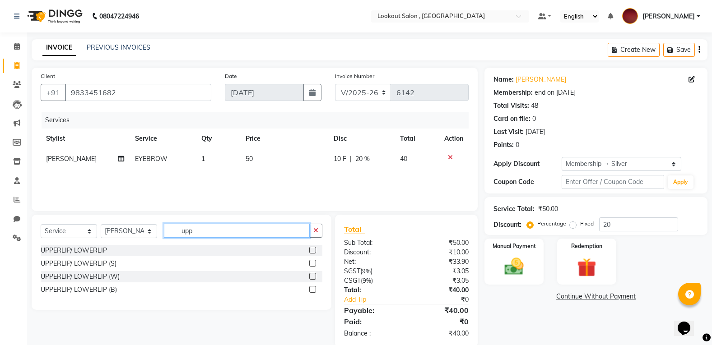
type input "upp"
click at [310, 255] on div at bounding box center [312, 251] width 6 height 9
click at [316, 247] on div at bounding box center [315, 250] width 13 height 11
click at [313, 248] on label at bounding box center [312, 250] width 7 height 7
click at [313, 248] on input "checkbox" at bounding box center [312, 251] width 6 height 6
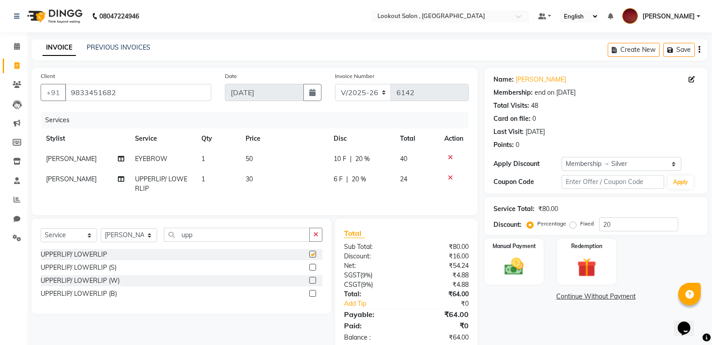
checkbox input "false"
click at [504, 262] on img at bounding box center [514, 266] width 32 height 23
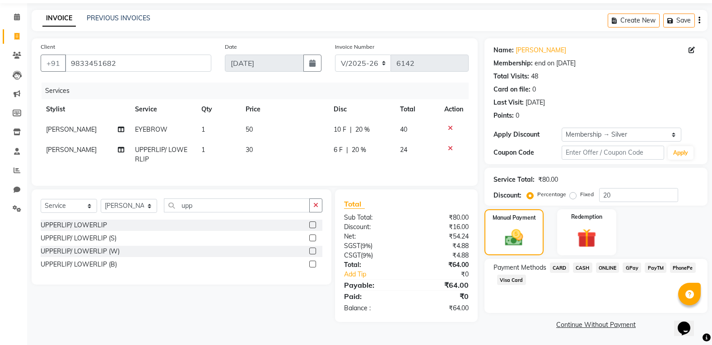
click at [603, 270] on span "ONLINE" at bounding box center [607, 268] width 23 height 10
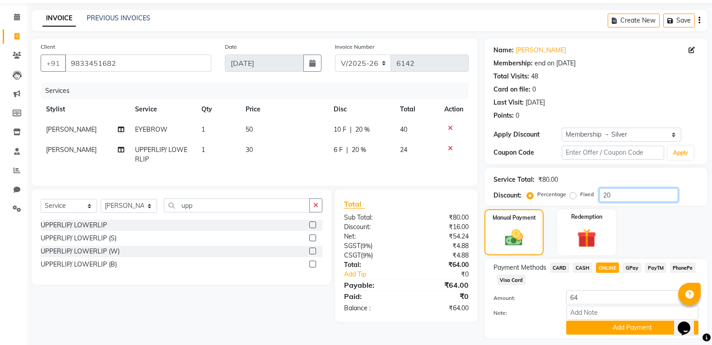
drag, startPoint x: 613, startPoint y: 192, endPoint x: 583, endPoint y: 201, distance: 31.7
click at [583, 201] on div "Percentage Fixed 20" at bounding box center [602, 195] width 149 height 14
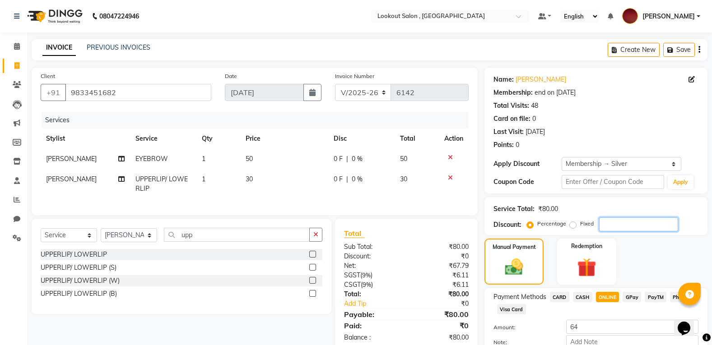
scroll to position [55, 0]
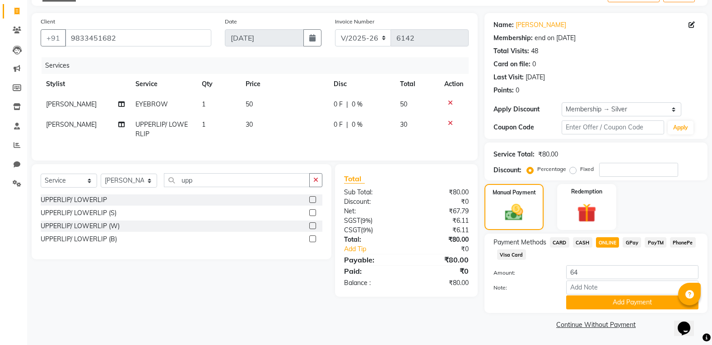
click at [609, 245] on span "ONLINE" at bounding box center [607, 242] width 23 height 10
type input "80"
click at [609, 245] on span "ONLINE" at bounding box center [607, 242] width 23 height 10
click at [619, 303] on button "Add Payment" at bounding box center [632, 303] width 132 height 14
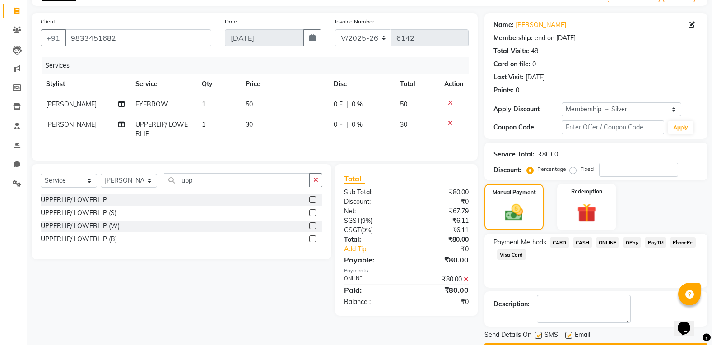
scroll to position [80, 0]
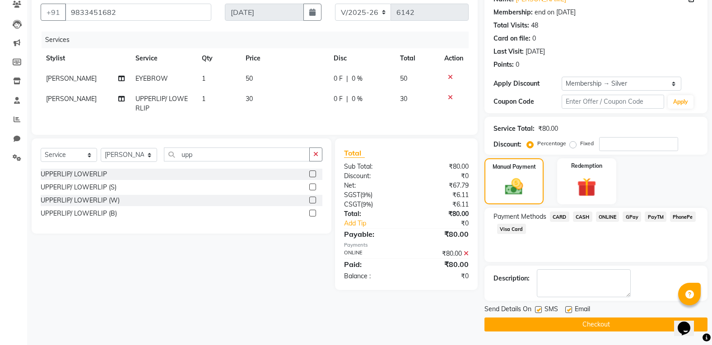
click at [586, 329] on button "Checkout" at bounding box center [595, 325] width 223 height 14
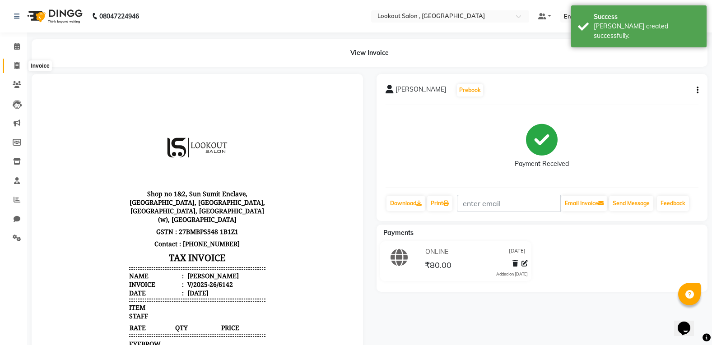
click at [10, 69] on span at bounding box center [17, 66] width 16 height 10
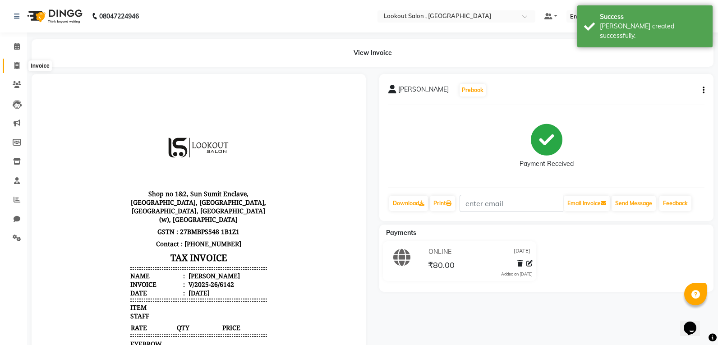
select select "service"
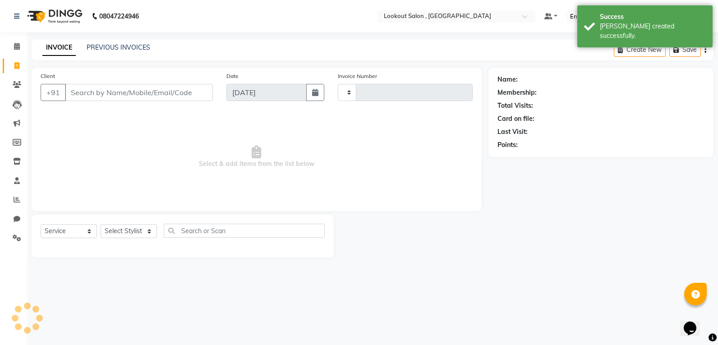
type input "6143"
select select "151"
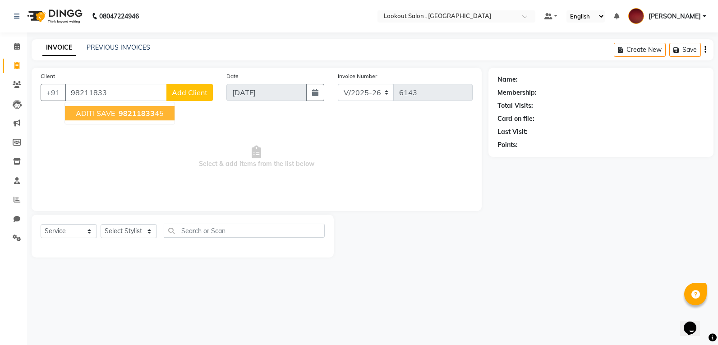
click at [121, 109] on span "98211833" at bounding box center [137, 113] width 36 height 9
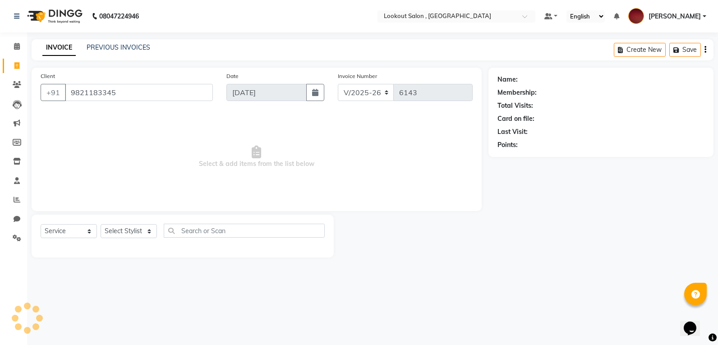
type input "9821183345"
select select "1: Object"
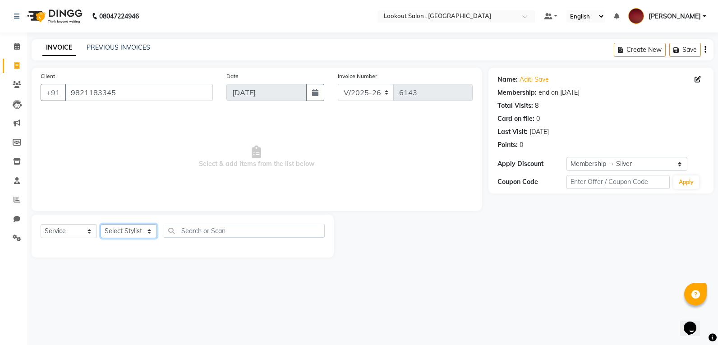
click at [122, 229] on select "Select Stylist [PERSON_NAME] [PERSON_NAME] [PERSON_NAME] [PERSON_NAME] kuldeep …" at bounding box center [129, 231] width 56 height 14
select select "43261"
click at [101, 224] on select "Select Stylist [PERSON_NAME] [PERSON_NAME] [PERSON_NAME] [PERSON_NAME] kuldeep …" at bounding box center [129, 231] width 56 height 14
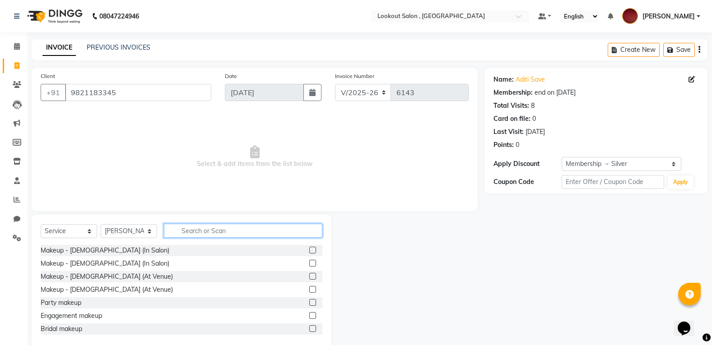
click at [195, 236] on input "text" at bounding box center [243, 231] width 158 height 14
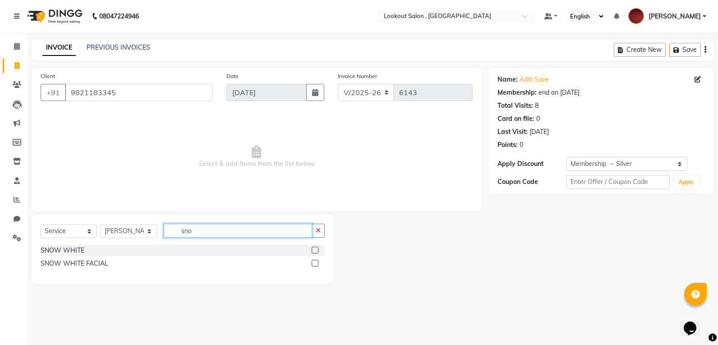
type input "sno"
click at [313, 250] on label at bounding box center [315, 250] width 7 height 7
click at [313, 250] on input "checkbox" at bounding box center [315, 251] width 6 height 6
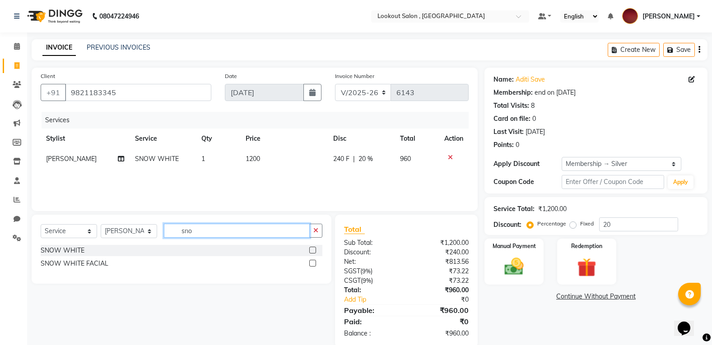
checkbox input "false"
drag, startPoint x: 208, startPoint y: 233, endPoint x: 148, endPoint y: 233, distance: 59.1
click at [148, 233] on div "Select Service Product Membership Package Voucher Prepaid Gift Card Select Styl…" at bounding box center [182, 234] width 282 height 21
type input "und"
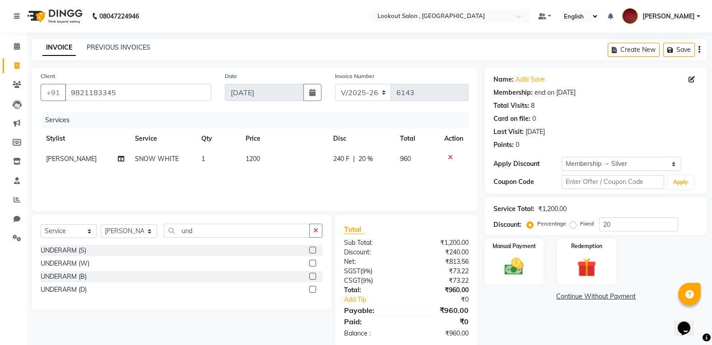
click at [315, 260] on label at bounding box center [312, 263] width 7 height 7
click at [315, 261] on input "checkbox" at bounding box center [312, 264] width 6 height 6
checkbox input "false"
drag, startPoint x: 226, startPoint y: 241, endPoint x: 219, endPoint y: 239, distance: 7.0
click at [219, 239] on div "Select Service Product Membership Package Voucher Prepaid Gift Card Select Styl…" at bounding box center [182, 234] width 282 height 21
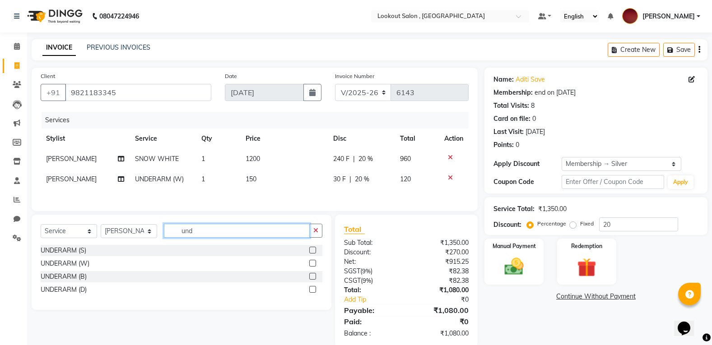
drag, startPoint x: 216, startPoint y: 237, endPoint x: 172, endPoint y: 236, distance: 43.8
click at [172, 236] on input "und" at bounding box center [237, 231] width 146 height 14
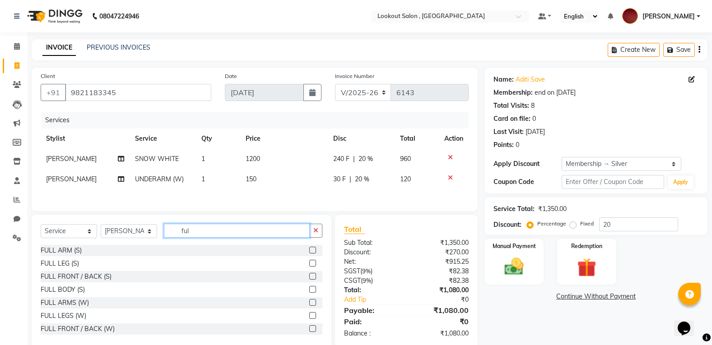
type input "ful"
click at [309, 306] on label at bounding box center [312, 302] width 7 height 7
click at [309, 306] on input "checkbox" at bounding box center [312, 303] width 6 height 6
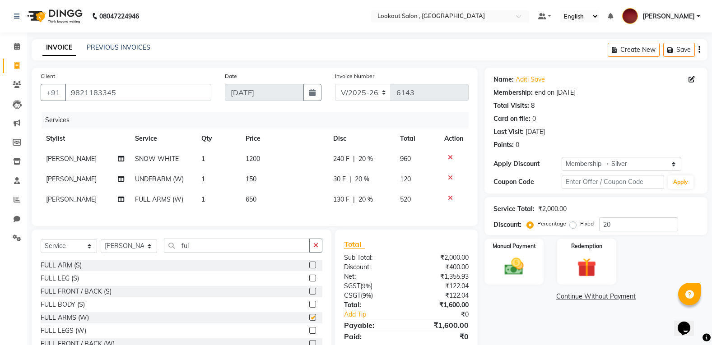
checkbox input "false"
drag, startPoint x: 226, startPoint y: 247, endPoint x: 150, endPoint y: 270, distance: 78.8
click at [150, 270] on div "Select Service Product Membership Package Voucher Prepaid Gift Card Select Styl…" at bounding box center [182, 296] width 300 height 133
type input "full"
click at [309, 334] on label at bounding box center [312, 330] width 7 height 7
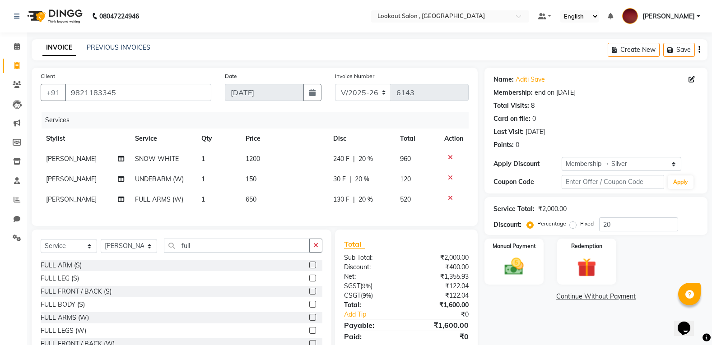
click at [309, 334] on input "checkbox" at bounding box center [312, 331] width 6 height 6
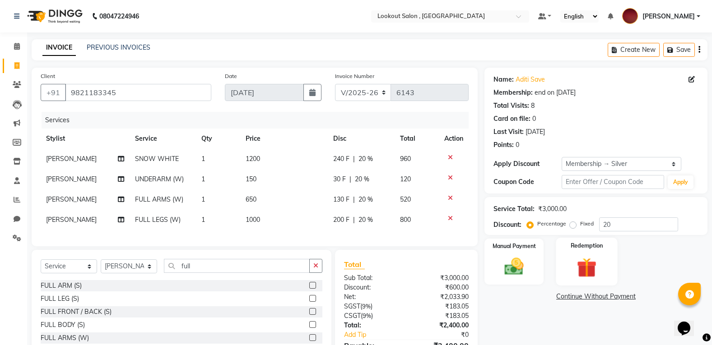
checkbox input "false"
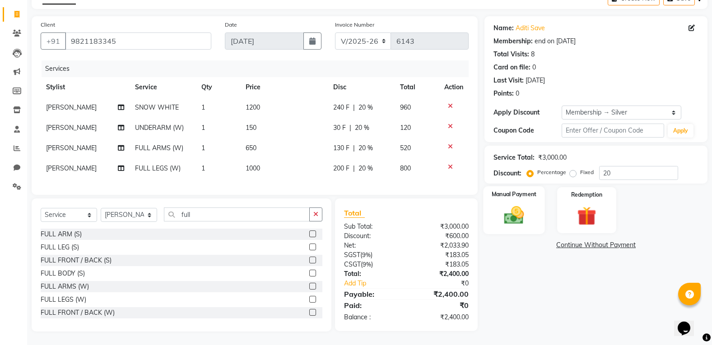
scroll to position [58, 0]
click at [514, 204] on img at bounding box center [514, 215] width 32 height 23
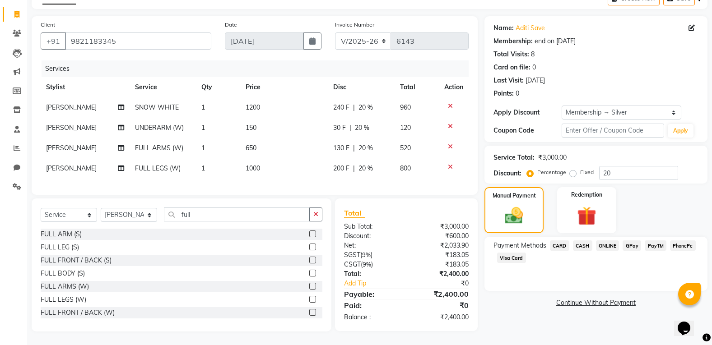
click at [605, 243] on span "ONLINE" at bounding box center [607, 246] width 23 height 10
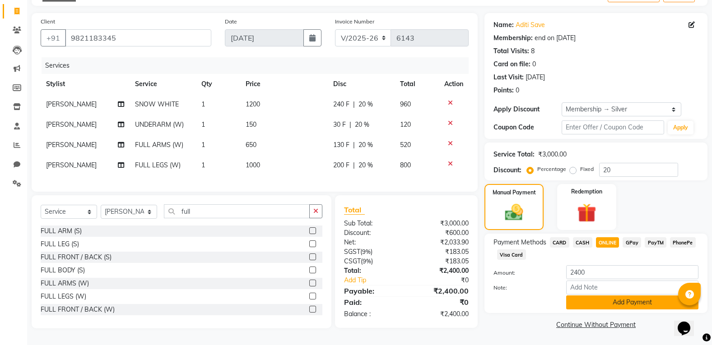
click at [609, 296] on button "Add Payment" at bounding box center [632, 303] width 132 height 14
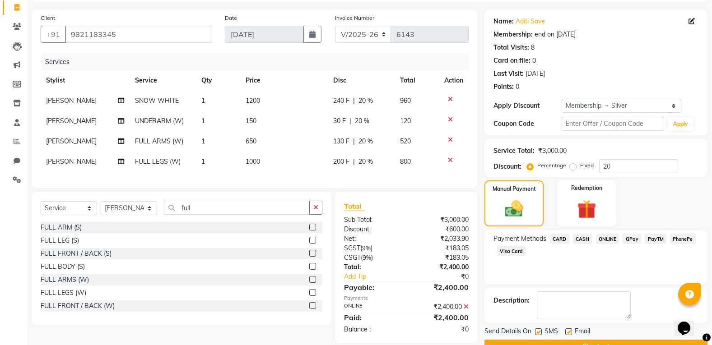
scroll to position [80, 0]
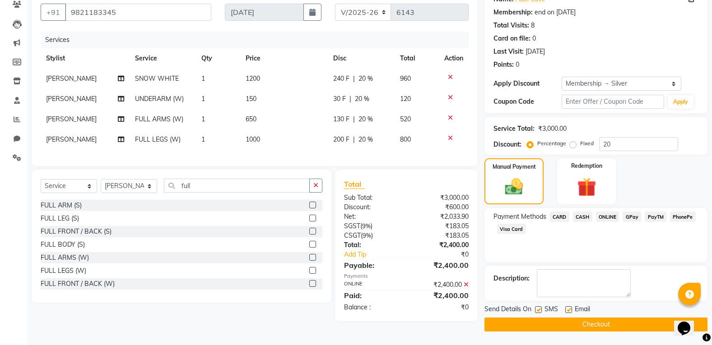
click at [603, 322] on button "Checkout" at bounding box center [595, 325] width 223 height 14
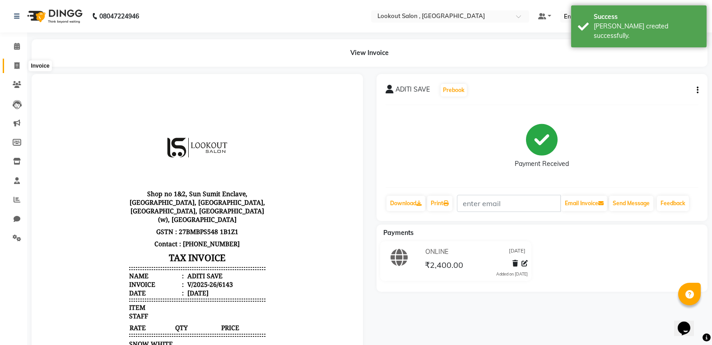
click at [15, 69] on icon at bounding box center [16, 65] width 5 height 7
select select "service"
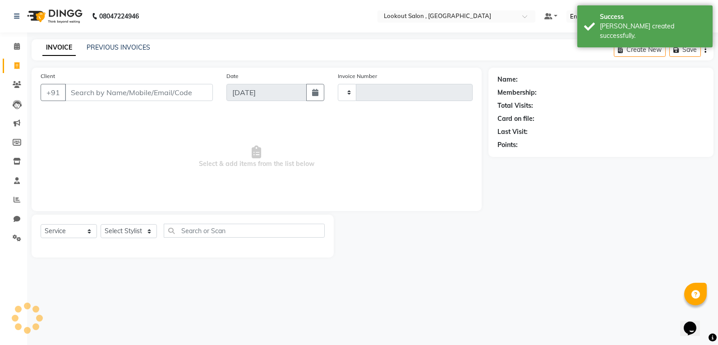
type input "6144"
select select "151"
click at [99, 53] on div "INVOICE PREVIOUS INVOICES Create New Save" at bounding box center [373, 49] width 682 height 21
click at [107, 38] on div "08047224946 Select Location × Lookout Salon , Chickoowadi Default Panel My Pane…" at bounding box center [359, 172] width 718 height 345
click at [115, 46] on link "PREVIOUS INVOICES" at bounding box center [119, 47] width 64 height 8
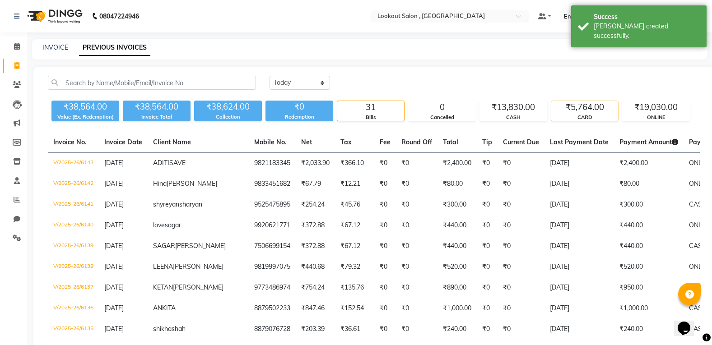
click at [573, 102] on div "₹5,764.00" at bounding box center [584, 107] width 67 height 13
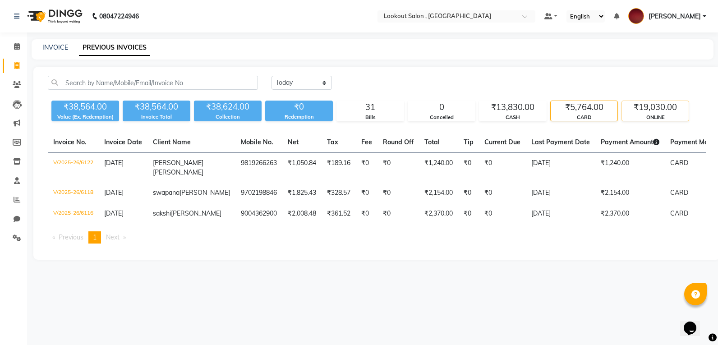
click at [672, 108] on div "₹19,030.00" at bounding box center [655, 107] width 67 height 13
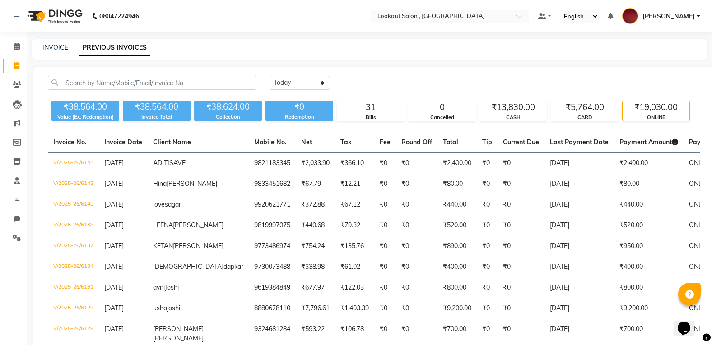
click at [630, 114] on div "ONLINE" at bounding box center [655, 118] width 67 height 8
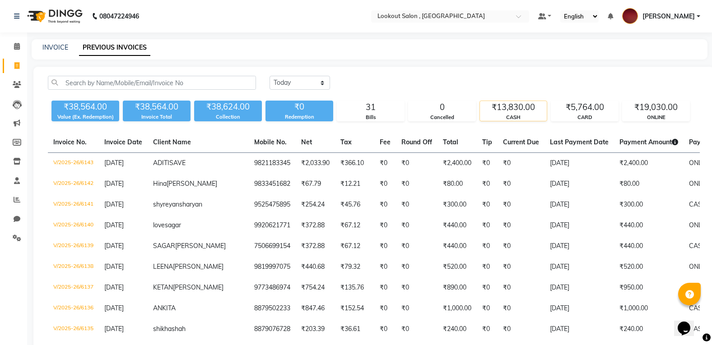
click at [518, 111] on div "₹13,830.00" at bounding box center [513, 107] width 67 height 13
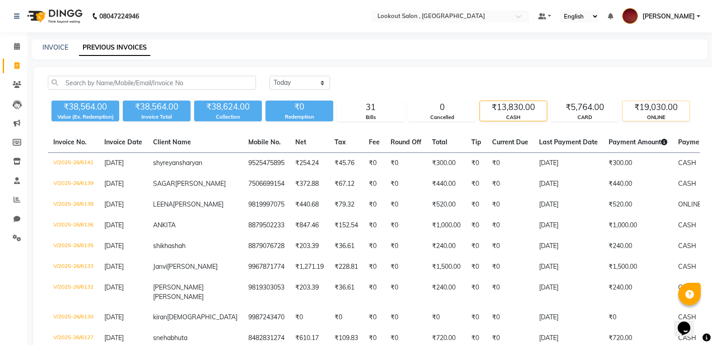
click at [622, 106] on div "₹19,030.00 ONLINE" at bounding box center [656, 111] width 68 height 21
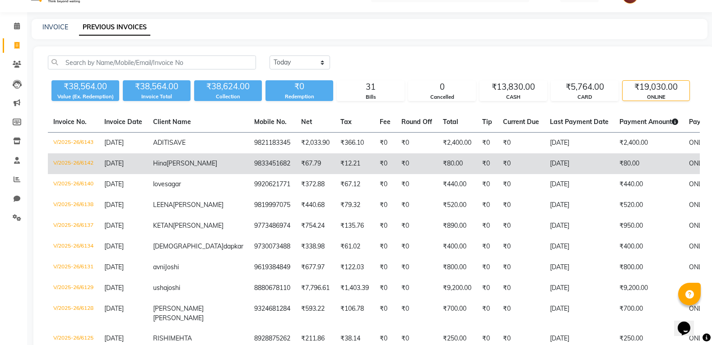
scroll to position [45, 0]
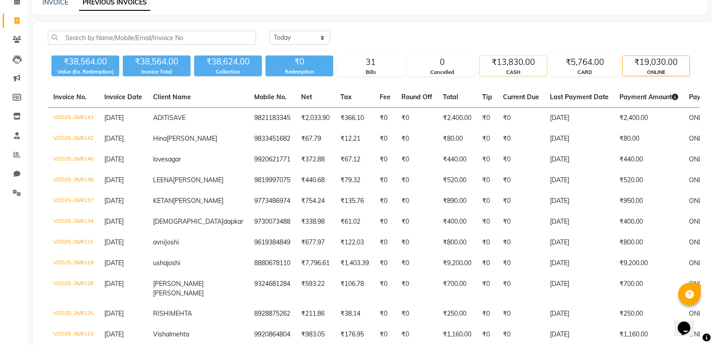
click at [525, 66] on div "₹13,830.00" at bounding box center [513, 62] width 67 height 13
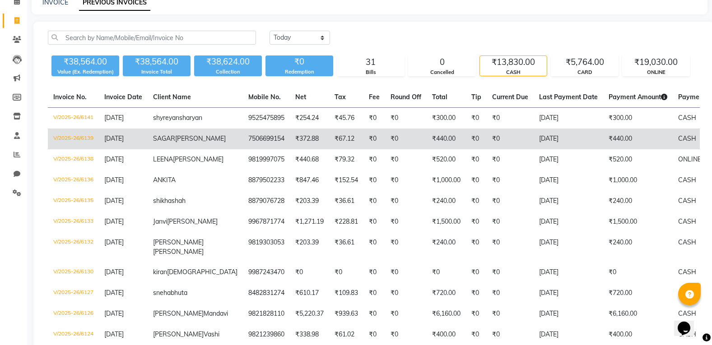
click at [603, 147] on td "₹440.00" at bounding box center [637, 139] width 69 height 21
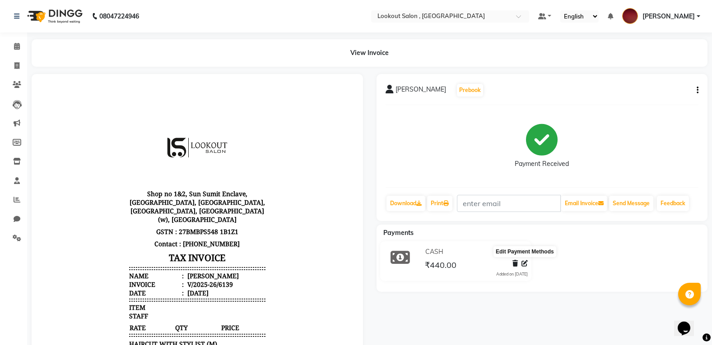
click at [523, 265] on icon at bounding box center [524, 263] width 6 height 6
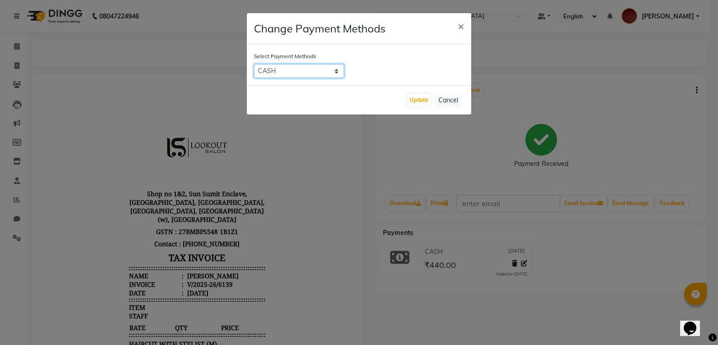
click at [332, 71] on select "CARD CASH ONLINE GPay PayTM PhonePe Visa Card" at bounding box center [299, 71] width 90 height 14
select select "3"
click at [254, 64] on select "CARD CASH ONLINE GPay PayTM PhonePe Visa Card" at bounding box center [299, 71] width 90 height 14
click at [434, 94] on div "Update Cancel" at bounding box center [359, 99] width 225 height 29
click at [425, 94] on button "Update" at bounding box center [418, 100] width 23 height 13
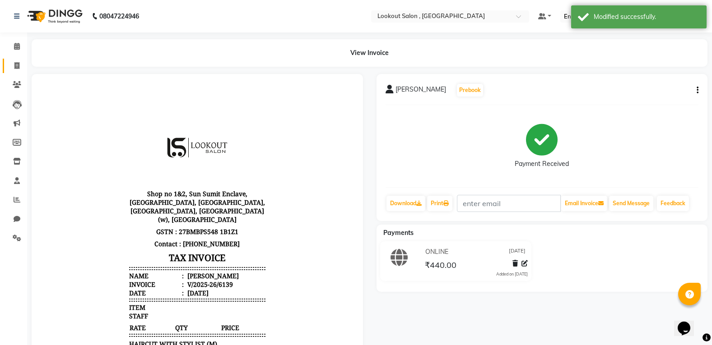
click at [8, 72] on link "Invoice" at bounding box center [14, 66] width 22 height 15
select select "service"
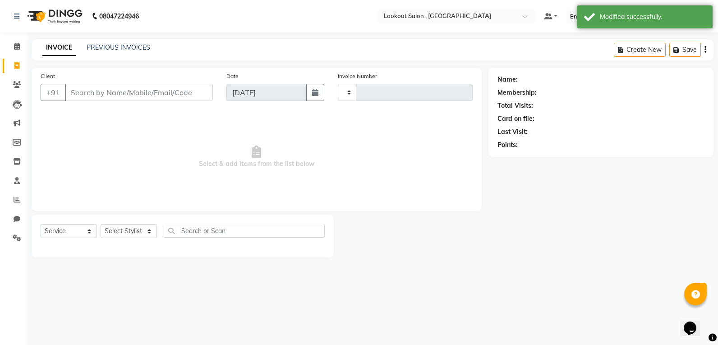
type input "6144"
select select "151"
click at [97, 51] on div "PREVIOUS INVOICES" at bounding box center [119, 47] width 64 height 9
click at [100, 47] on link "PREVIOUS INVOICES" at bounding box center [119, 47] width 64 height 8
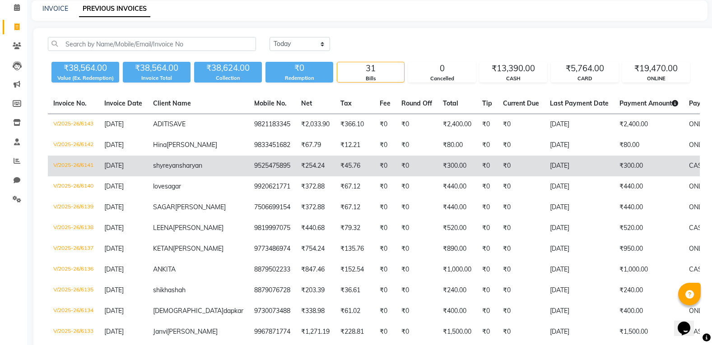
scroll to position [90, 0]
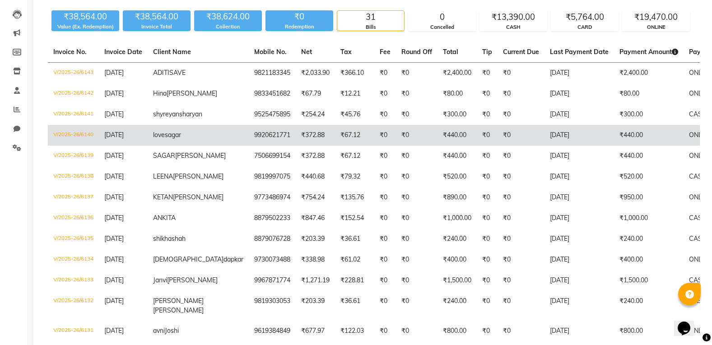
click at [335, 146] on td "₹67.12" at bounding box center [354, 135] width 39 height 21
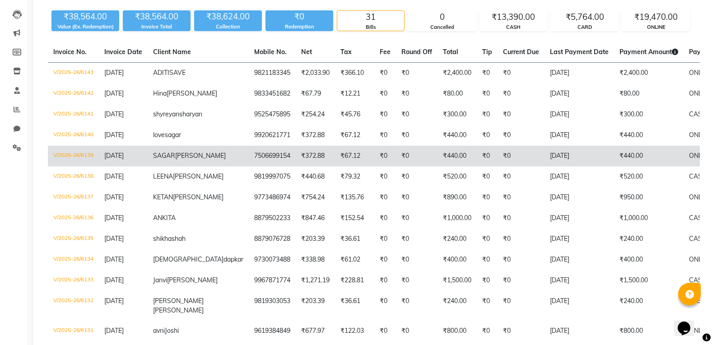
click at [631, 166] on td "₹440.00" at bounding box center [648, 156] width 69 height 21
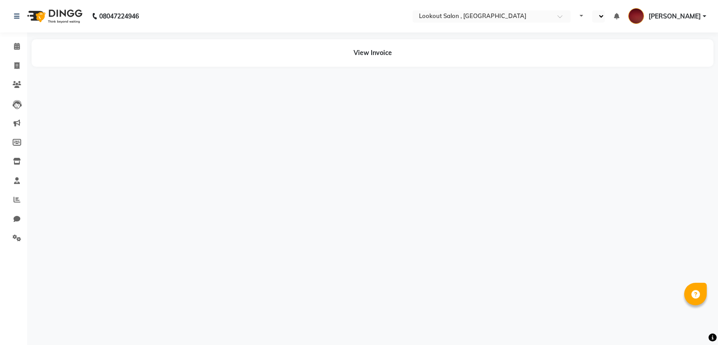
select select "en"
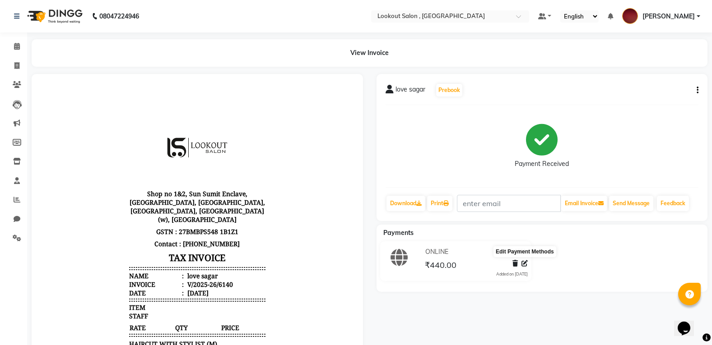
click at [522, 260] on icon at bounding box center [524, 263] width 6 height 6
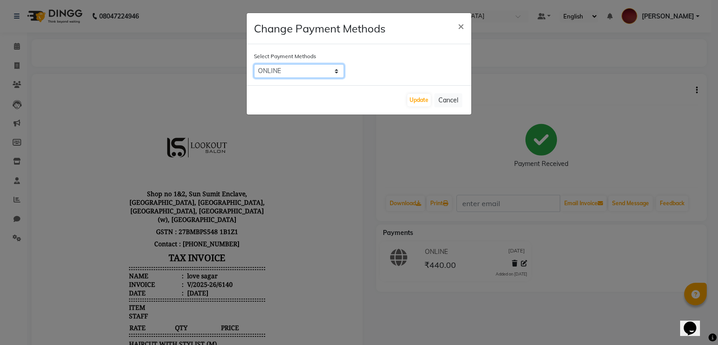
click at [277, 75] on select "CARD CASH ONLINE GPay PayTM PhonePe Visa Card" at bounding box center [299, 71] width 90 height 14
select select "1"
click at [254, 64] on select "CARD CASH ONLINE GPay PayTM PhonePe Visa Card" at bounding box center [299, 71] width 90 height 14
click at [408, 102] on button "Update" at bounding box center [418, 100] width 23 height 13
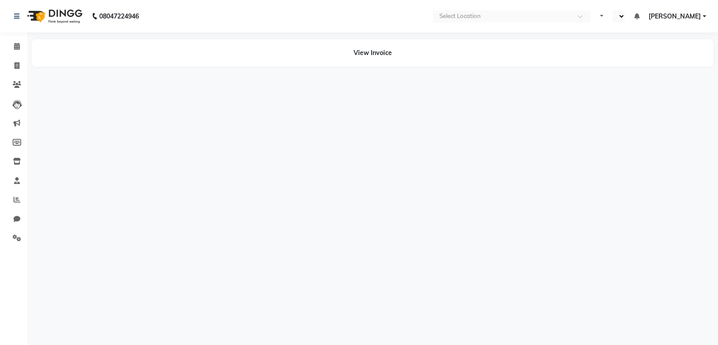
select select "en"
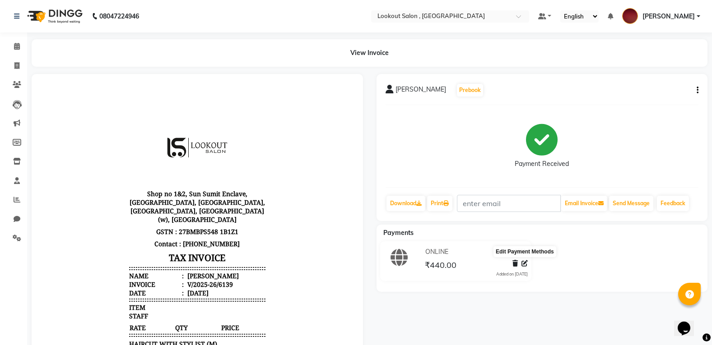
click at [526, 264] on icon at bounding box center [524, 263] width 6 height 6
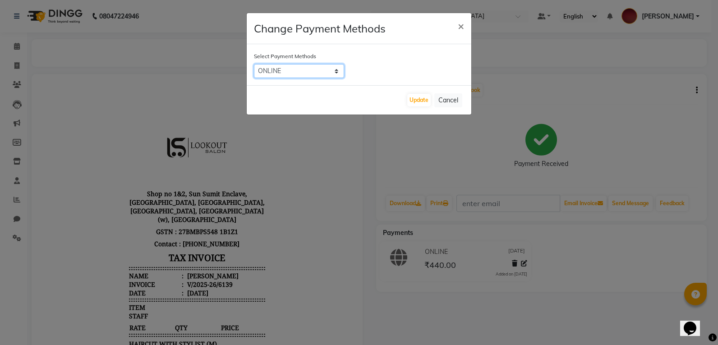
click at [283, 72] on select "CARD CASH ONLINE GPay PayTM PhonePe Visa Card" at bounding box center [299, 71] width 90 height 14
select select "1"
click at [254, 64] on select "CARD CASH ONLINE GPay PayTM PhonePe Visa Card" at bounding box center [299, 71] width 90 height 14
click at [417, 102] on button "Update" at bounding box center [418, 100] width 23 height 13
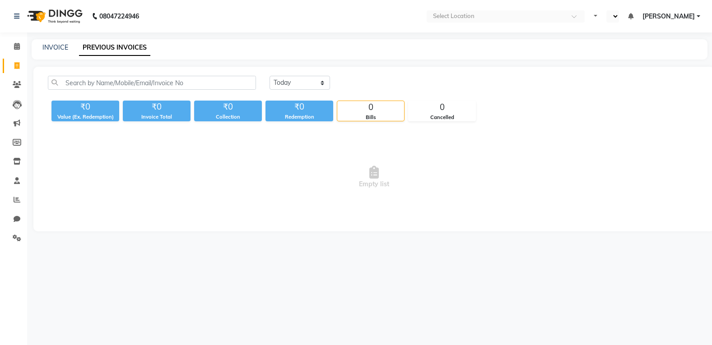
select select "en"
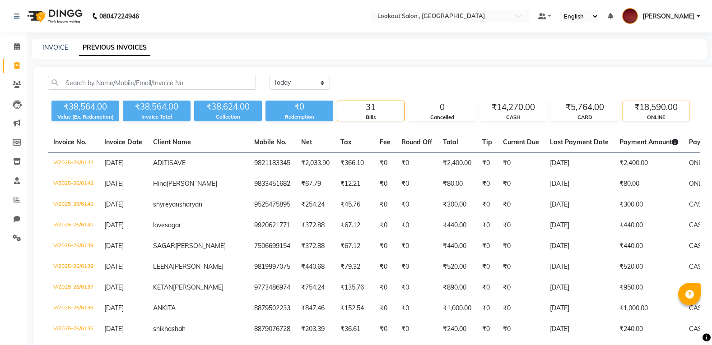
click at [635, 108] on div "₹18,590.00" at bounding box center [655, 107] width 67 height 13
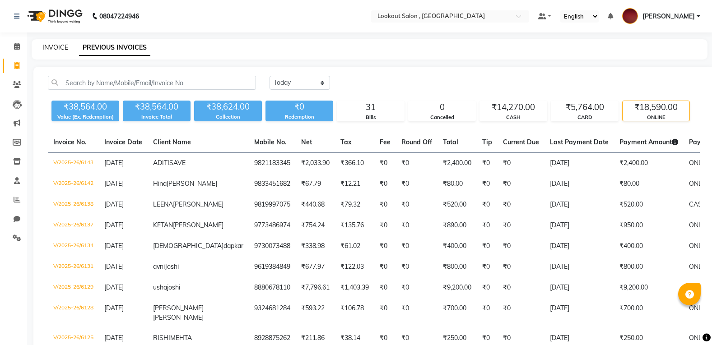
click at [48, 46] on link "INVOICE" at bounding box center [55, 47] width 26 height 8
select select "service"
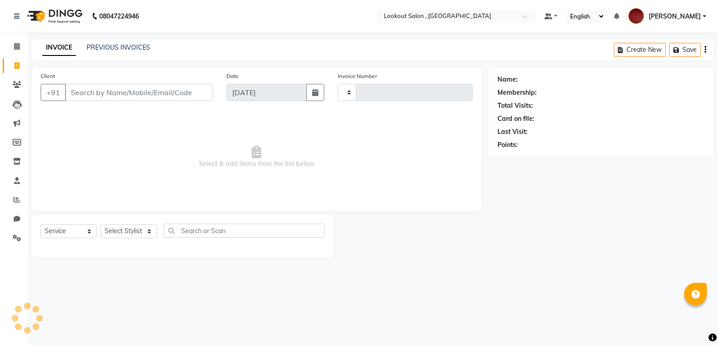
type input "6144"
select select "151"
click at [86, 52] on div "INVOICE PREVIOUS INVOICES" at bounding box center [91, 47] width 119 height 9
click at [89, 94] on input "Client" at bounding box center [139, 92] width 148 height 17
paste input "Food Pg laundry Tot"
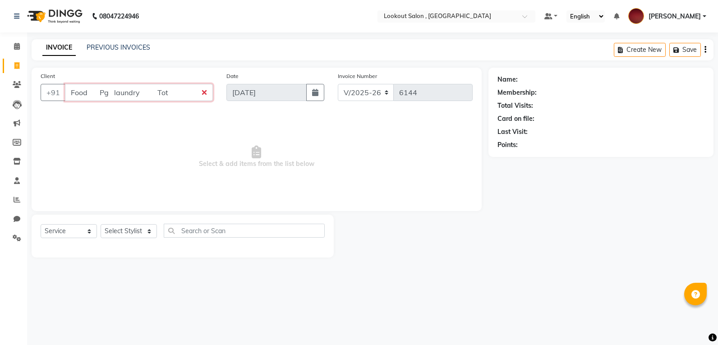
click at [184, 89] on input "Food Pg laundry Tot" at bounding box center [139, 92] width 148 height 17
type input "Food Pg laundry Tot"
drag, startPoint x: 128, startPoint y: 108, endPoint x: 46, endPoint y: 106, distance: 82.2
click at [46, 106] on div "Client +91 Food Pg laundry Tot" at bounding box center [127, 89] width 186 height 37
click at [204, 97] on input "Food Pg laundry Tot" at bounding box center [139, 92] width 148 height 17
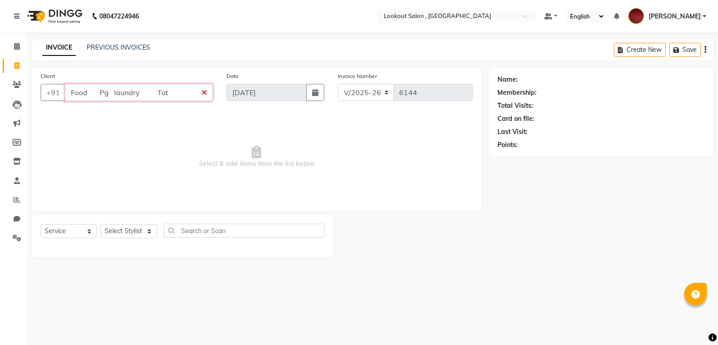
click at [205, 90] on input "Food Pg laundry Tot" at bounding box center [139, 92] width 148 height 17
click at [201, 93] on input "Food Pg laundry Tot" at bounding box center [139, 92] width 148 height 17
click at [202, 93] on input "Food Pg laundry Tot" at bounding box center [139, 92] width 148 height 17
click at [207, 92] on input "Food Pg laundry Tot" at bounding box center [139, 92] width 148 height 17
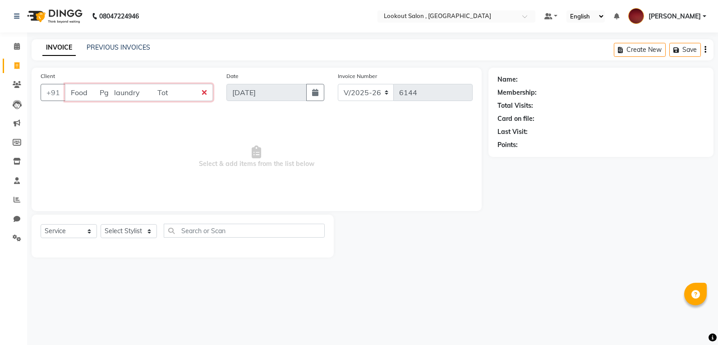
click at [204, 91] on input "Food Pg laundry Tot" at bounding box center [139, 92] width 148 height 17
click at [203, 91] on input "Food Pg laundry Tot" at bounding box center [139, 92] width 148 height 17
click at [97, 46] on link "PREVIOUS INVOICES" at bounding box center [119, 47] width 64 height 8
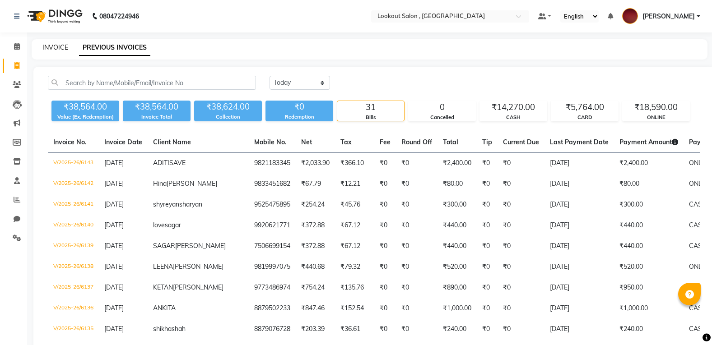
click at [63, 47] on link "INVOICE" at bounding box center [55, 47] width 26 height 8
select select "service"
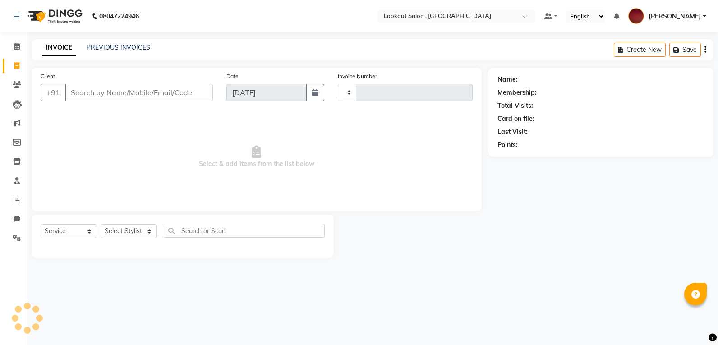
type input "6144"
select select "151"
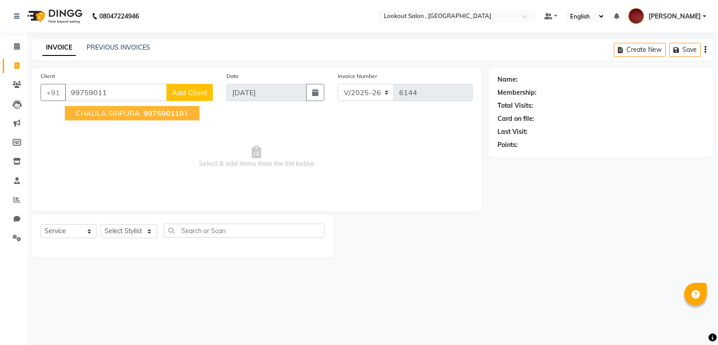
click at [85, 107] on button "CHAULA SIRPURA 99759011 81" at bounding box center [132, 113] width 134 height 14
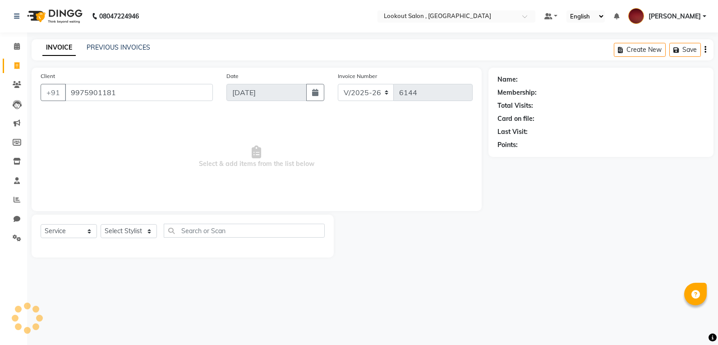
type input "9975901181"
select select "1: Object"
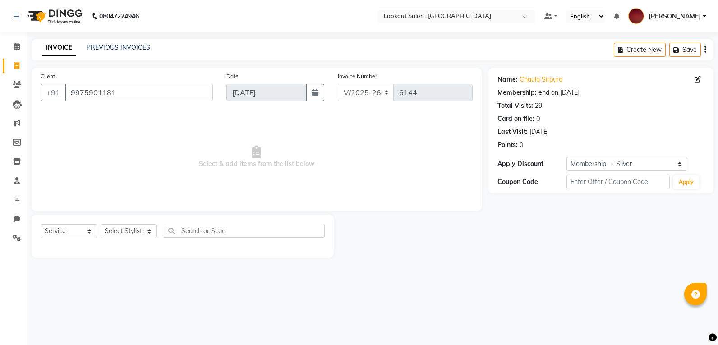
click at [134, 223] on div "Select Service Product Membership Package Voucher Prepaid Gift Card Select Styl…" at bounding box center [183, 236] width 302 height 43
click at [134, 226] on select "Select Stylist [PERSON_NAME] [PERSON_NAME] [PERSON_NAME] [PERSON_NAME] kuldeep …" at bounding box center [129, 231] width 56 height 14
select select "4387"
click at [101, 224] on select "Select Stylist [PERSON_NAME] [PERSON_NAME] [PERSON_NAME] [PERSON_NAME] kuldeep …" at bounding box center [129, 231] width 56 height 14
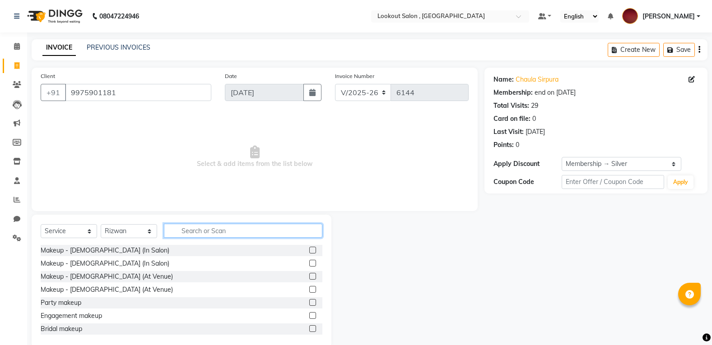
click at [209, 231] on input "text" at bounding box center [243, 231] width 158 height 14
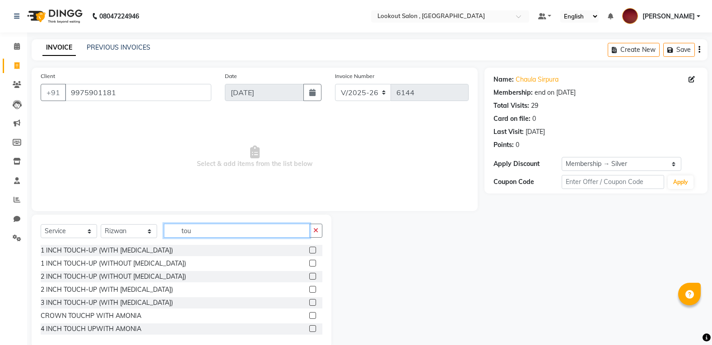
type input "tou"
click at [309, 251] on label at bounding box center [312, 250] width 7 height 7
click at [309, 251] on input "checkbox" at bounding box center [312, 251] width 6 height 6
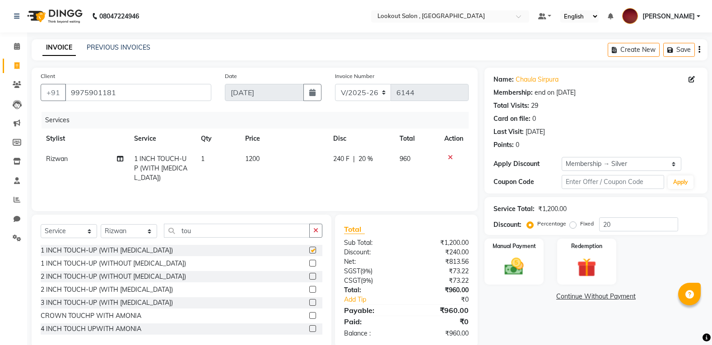
checkbox input "false"
click at [118, 228] on select "Select Stylist [PERSON_NAME] [PERSON_NAME] [PERSON_NAME] [PERSON_NAME] kuldeep …" at bounding box center [129, 231] width 56 height 14
select select "87431"
click at [101, 224] on select "Select Stylist [PERSON_NAME] [PERSON_NAME] [PERSON_NAME] [PERSON_NAME] kuldeep …" at bounding box center [129, 231] width 56 height 14
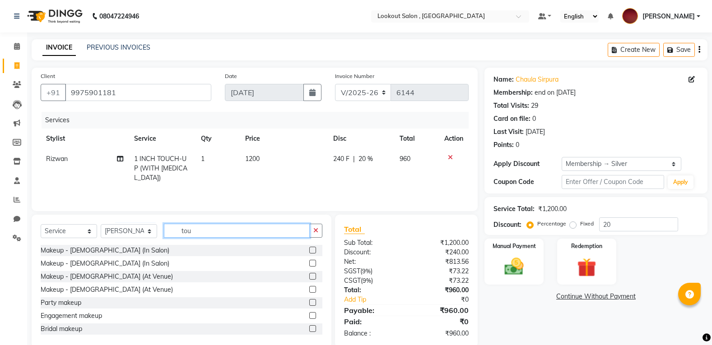
drag, startPoint x: 202, startPoint y: 232, endPoint x: 136, endPoint y: 241, distance: 66.5
click at [136, 241] on div "Select Service Product Membership Package Voucher Prepaid Gift Card Select Styl…" at bounding box center [182, 234] width 282 height 21
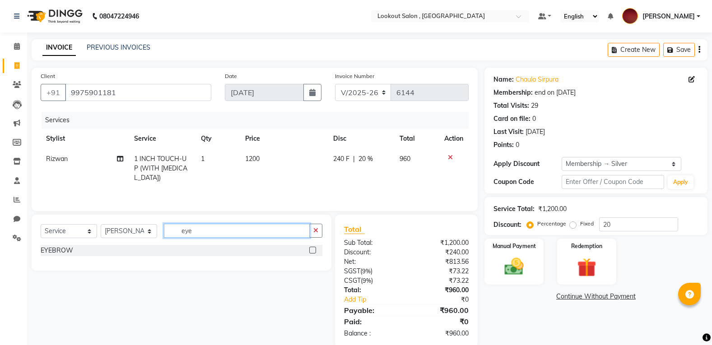
type input "eye"
click at [314, 251] on label at bounding box center [312, 250] width 7 height 7
click at [314, 251] on input "checkbox" at bounding box center [312, 251] width 6 height 6
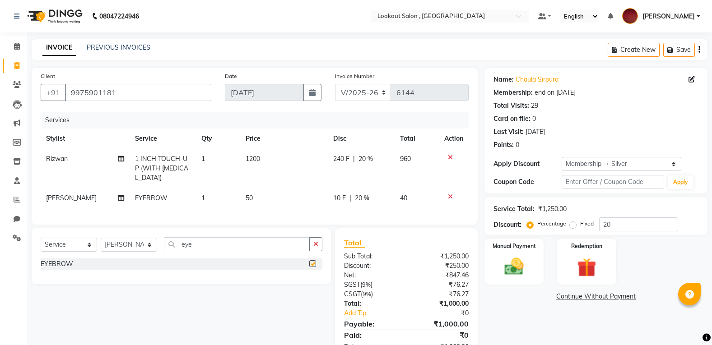
checkbox input "false"
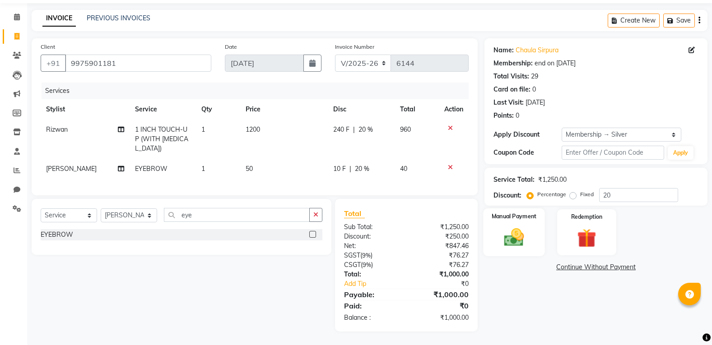
scroll to position [36, 0]
click at [515, 226] on img at bounding box center [514, 237] width 32 height 23
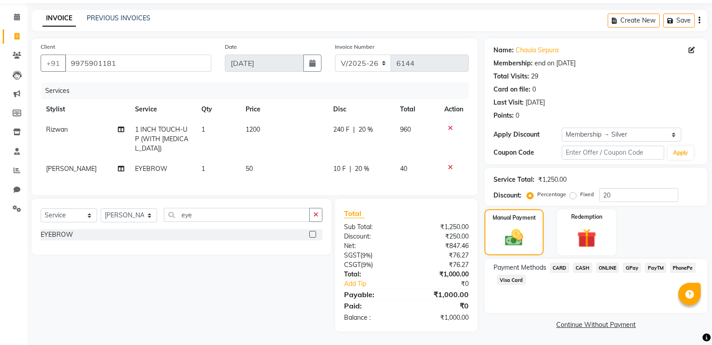
click at [613, 266] on span "ONLINE" at bounding box center [607, 268] width 23 height 10
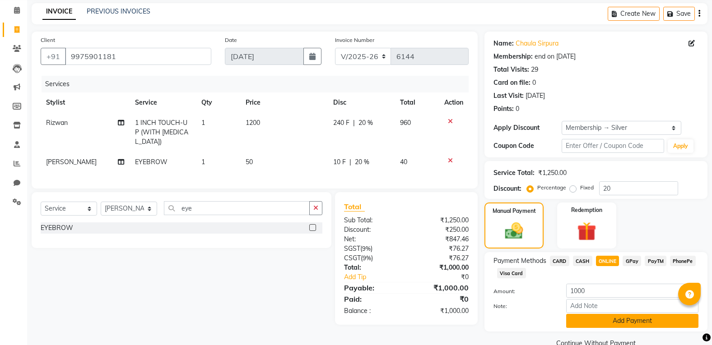
click at [621, 317] on button "Add Payment" at bounding box center [632, 321] width 132 height 14
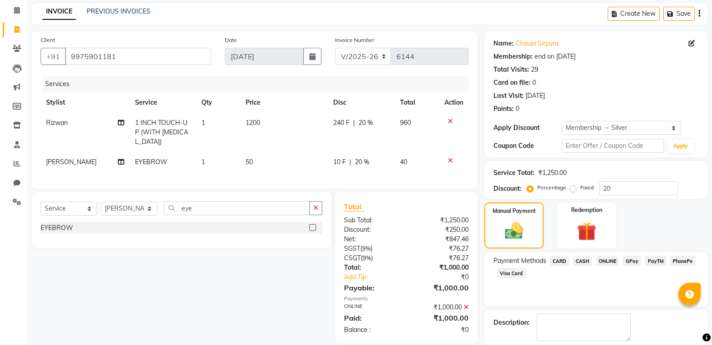
scroll to position [80, 0]
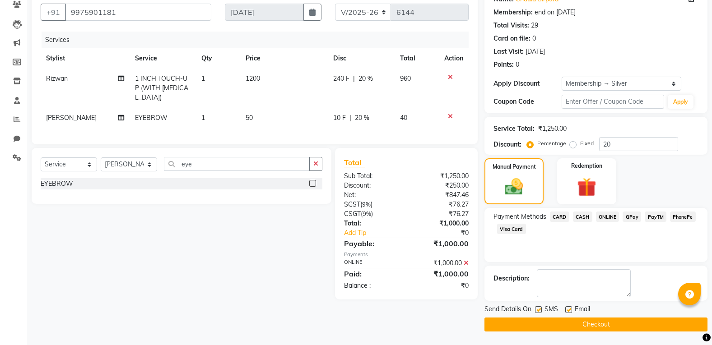
click at [617, 324] on button "Checkout" at bounding box center [595, 325] width 223 height 14
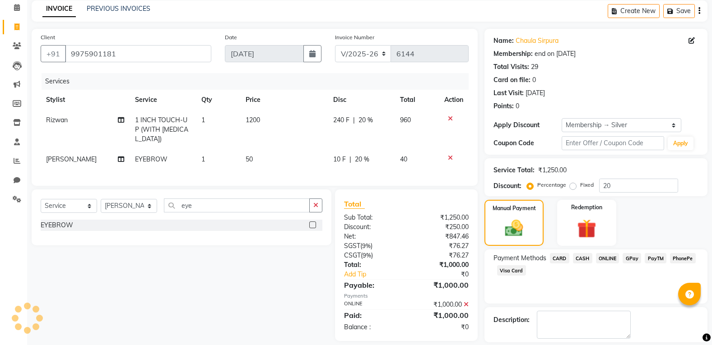
scroll to position [0, 0]
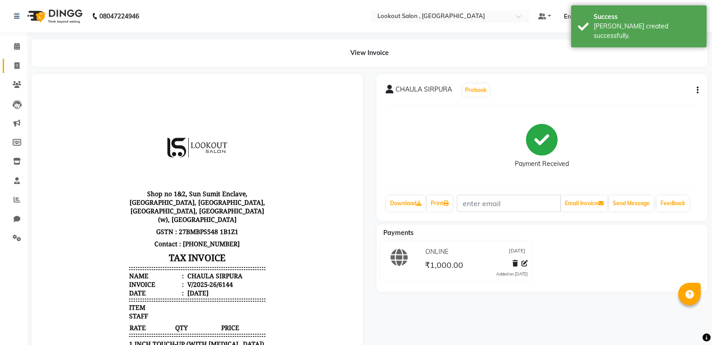
click at [17, 60] on link "Invoice" at bounding box center [14, 66] width 22 height 15
select select "service"
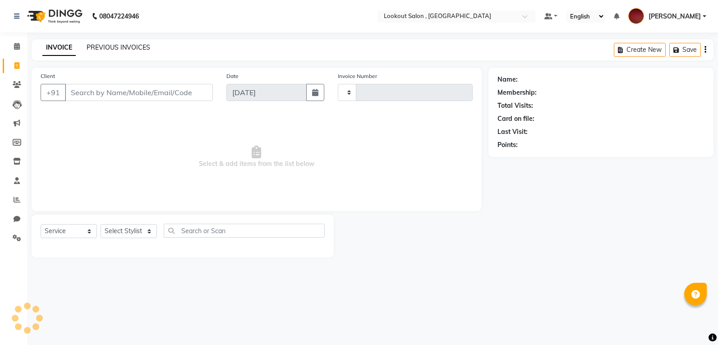
type input "6145"
select select "151"
click at [111, 51] on link "PREVIOUS INVOICES" at bounding box center [119, 47] width 64 height 8
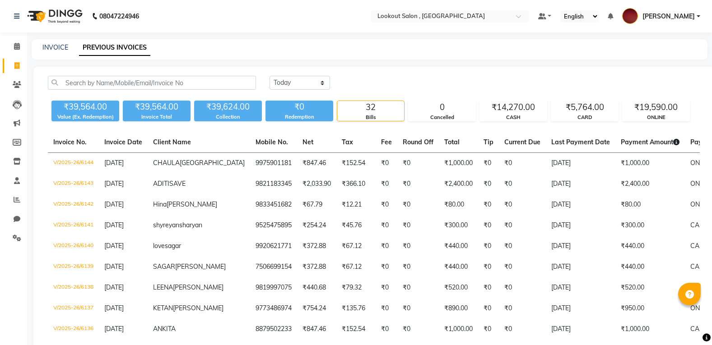
click at [666, 17] on span "[PERSON_NAME]" at bounding box center [668, 16] width 52 height 9
click at [546, 19] on span at bounding box center [542, 16] width 8 height 6
click at [664, 14] on span "[PERSON_NAME]" at bounding box center [668, 16] width 52 height 9
click at [15, 48] on icon at bounding box center [17, 46] width 6 height 7
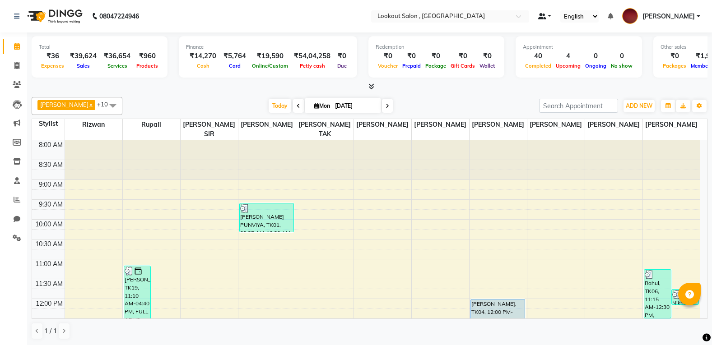
click at [550, 16] on link at bounding box center [545, 16] width 14 height 9
click at [610, 16] on ul "Default Panel My Panel English ENGLISH Español العربية मराठी हिंदी ગુજરાતી தமிழ…" at bounding box center [618, 16] width 171 height 15
click at [613, 15] on icon at bounding box center [609, 16] width 5 height 6
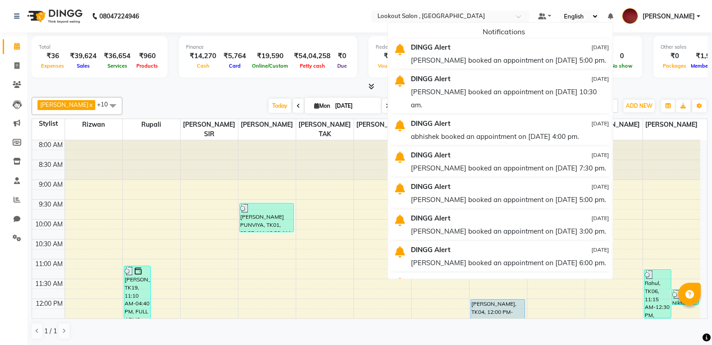
click at [608, 15] on ul "Default Panel My Panel English ENGLISH Español العربية मराठी हिंदी ગુજરાતી தமிழ…" at bounding box center [618, 16] width 171 height 15
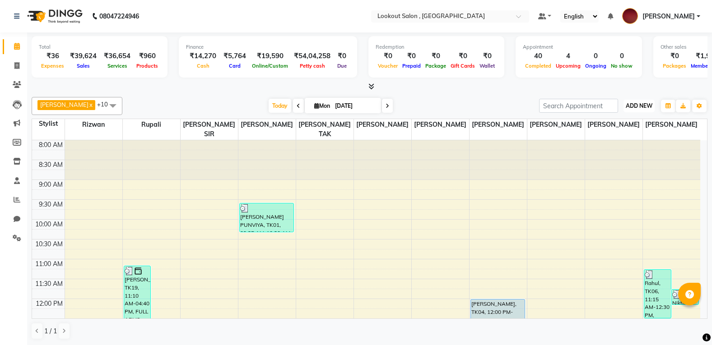
click at [633, 107] on span "ADD NEW" at bounding box center [638, 105] width 27 height 7
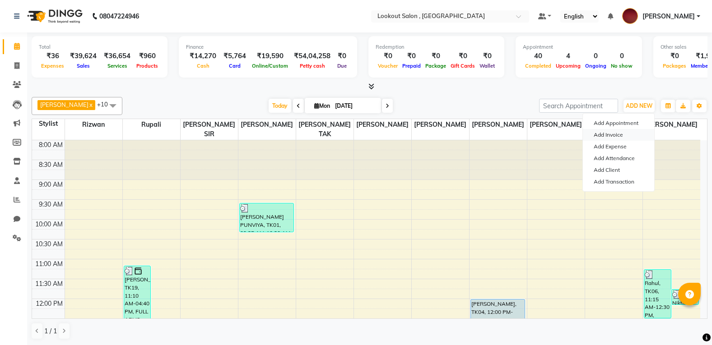
click at [611, 139] on link "Add Invoice" at bounding box center [618, 135] width 71 height 12
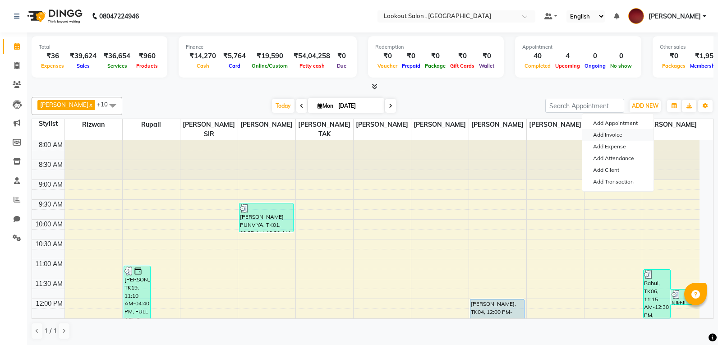
select select "service"
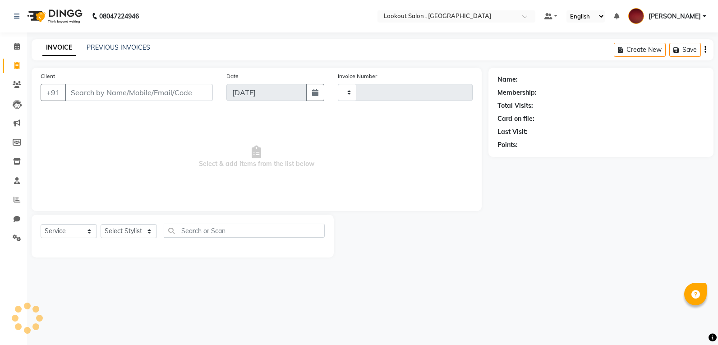
type input "6145"
select select "151"
click at [14, 48] on icon at bounding box center [17, 46] width 6 height 7
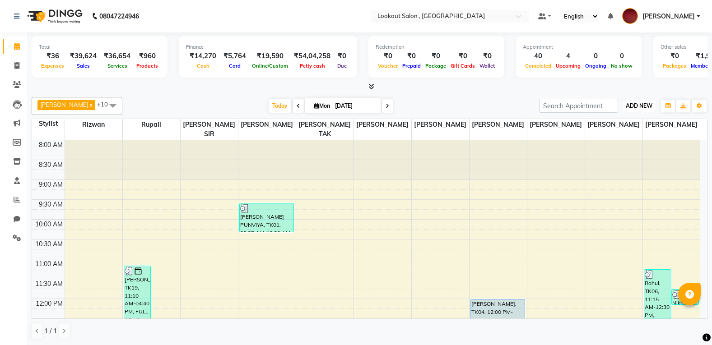
click at [633, 111] on button "ADD NEW Toggle Dropdown" at bounding box center [638, 106] width 31 height 13
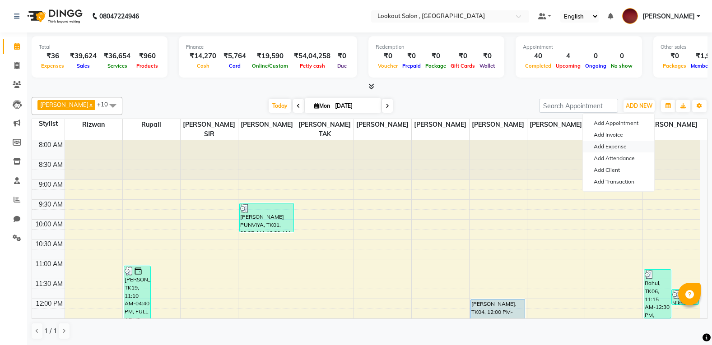
click at [615, 142] on link "Add Expense" at bounding box center [618, 147] width 71 height 12
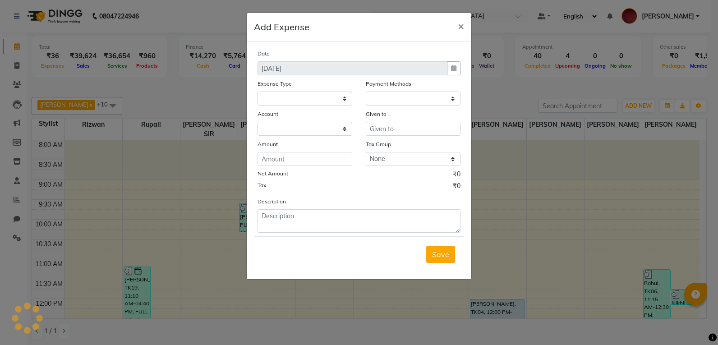
select select
select select "1"
select select "2541"
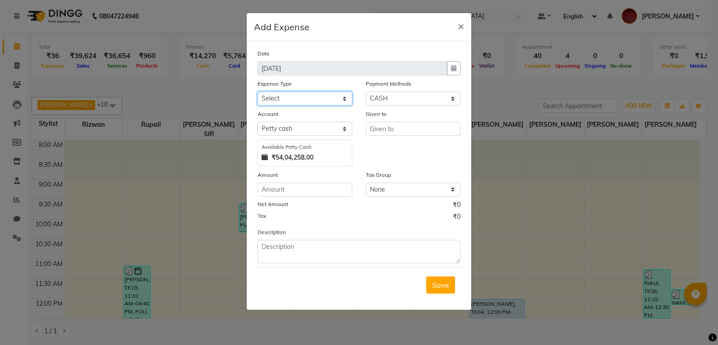
click at [267, 100] on select "Select Advance Salary Bank charges Car maintenance Cash transfer to bank Cash t…" at bounding box center [305, 99] width 95 height 14
select select "10"
click at [258, 92] on select "Select Advance Salary Bank charges Car maintenance Cash transfer to bank Cash t…" at bounding box center [305, 99] width 95 height 14
click at [379, 126] on input "text" at bounding box center [413, 129] width 95 height 14
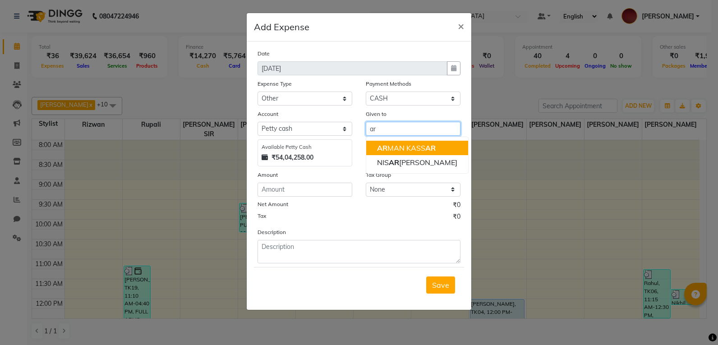
click at [442, 148] on button "AR MAN KASS AR" at bounding box center [417, 148] width 102 height 14
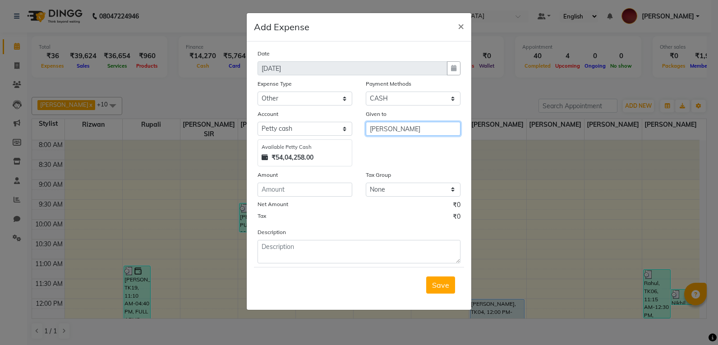
type input "[PERSON_NAME]"
click at [271, 189] on input "number" at bounding box center [305, 190] width 95 height 14
type input "345"
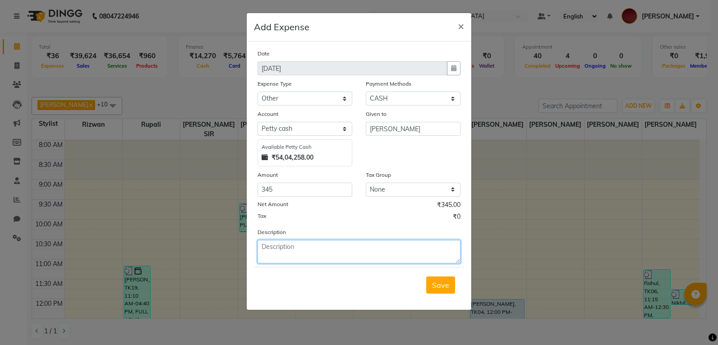
click at [266, 250] on textarea at bounding box center [359, 251] width 203 height 23
type textarea "115sandwich 105auto 70nashto 55powerdose"
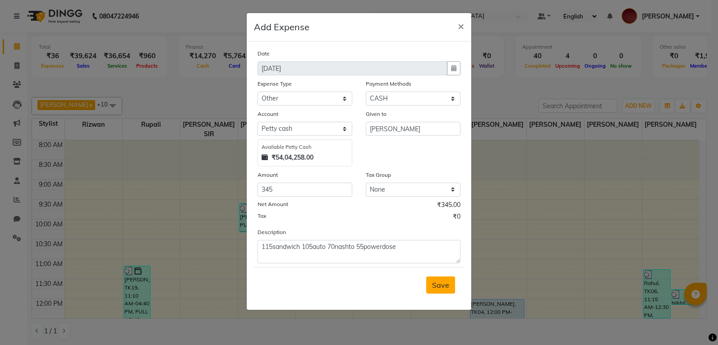
click at [444, 293] on button "Save" at bounding box center [440, 285] width 29 height 17
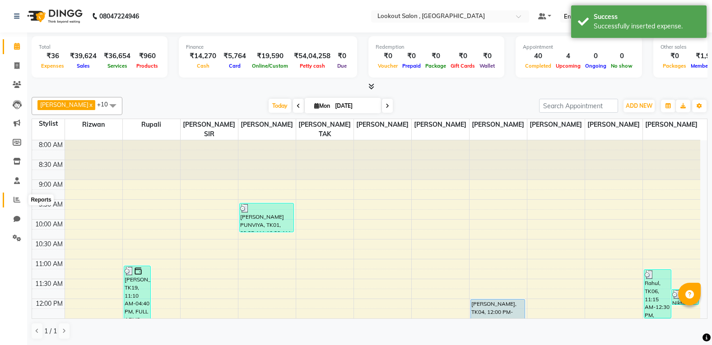
click at [14, 197] on icon at bounding box center [17, 199] width 7 height 7
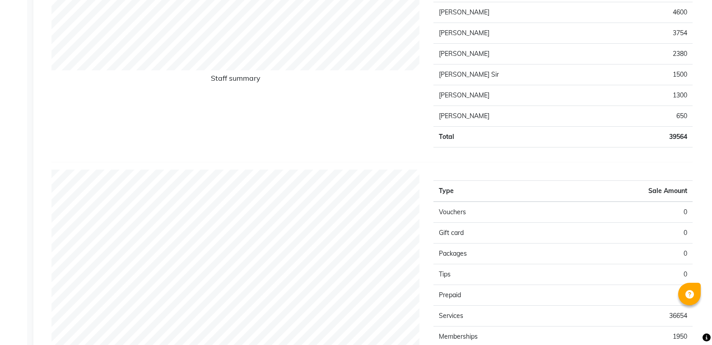
scroll to position [677, 0]
